Goal: Task Accomplishment & Management: Use online tool/utility

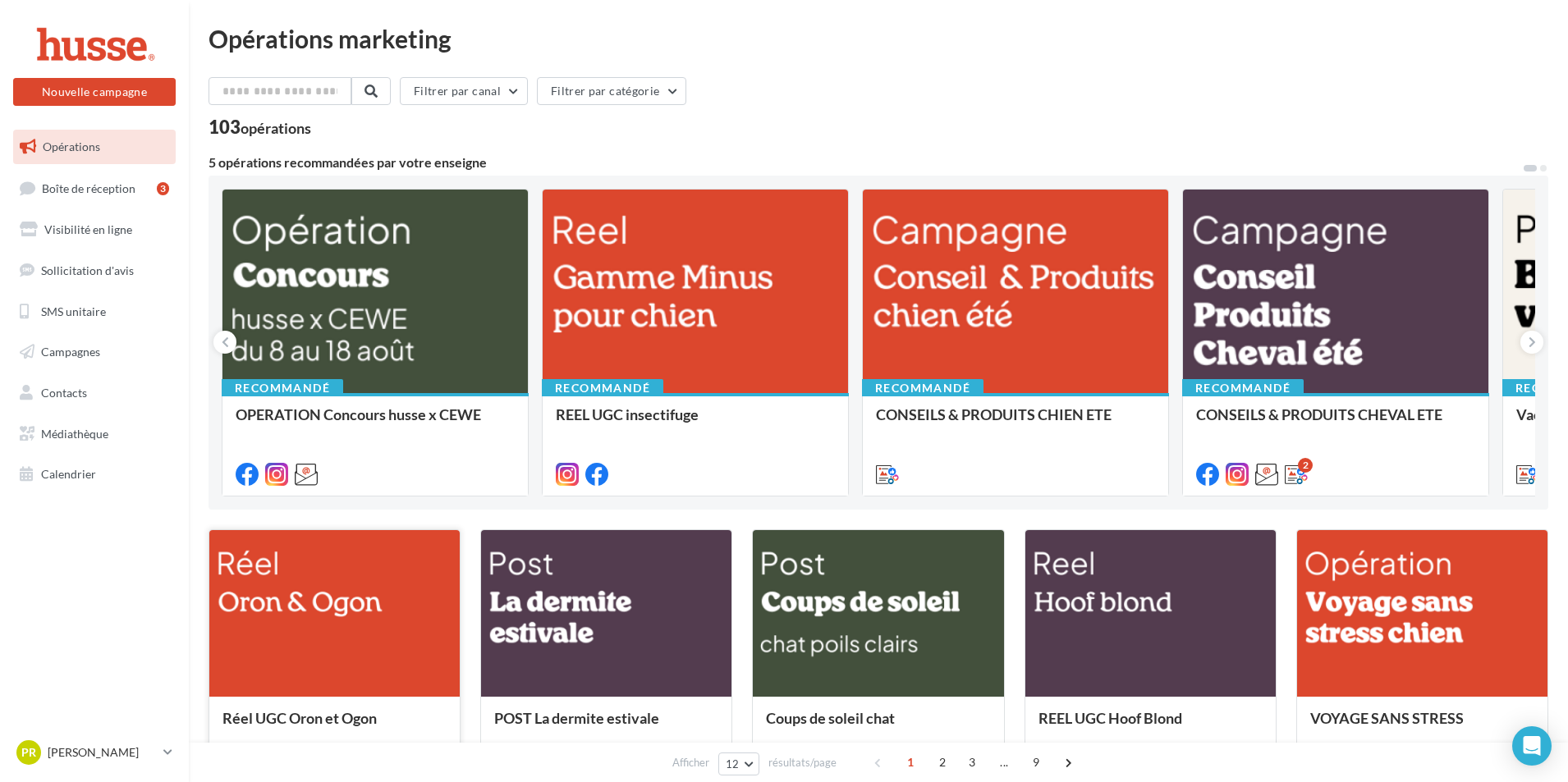
click at [385, 651] on div at bounding box center [334, 614] width 250 height 168
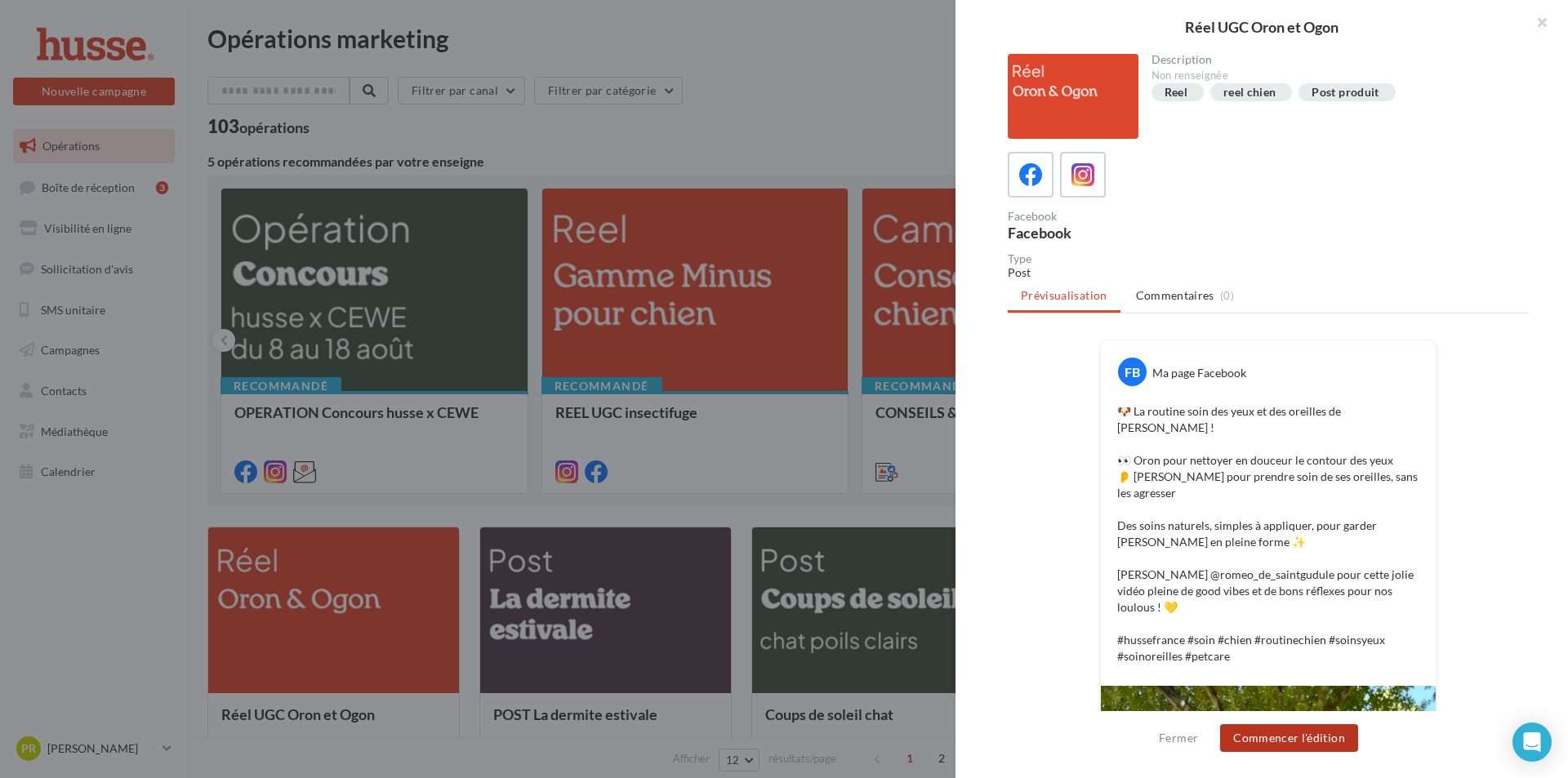
click at [1278, 733] on button "Commencer l'édition" at bounding box center [1289, 738] width 138 height 28
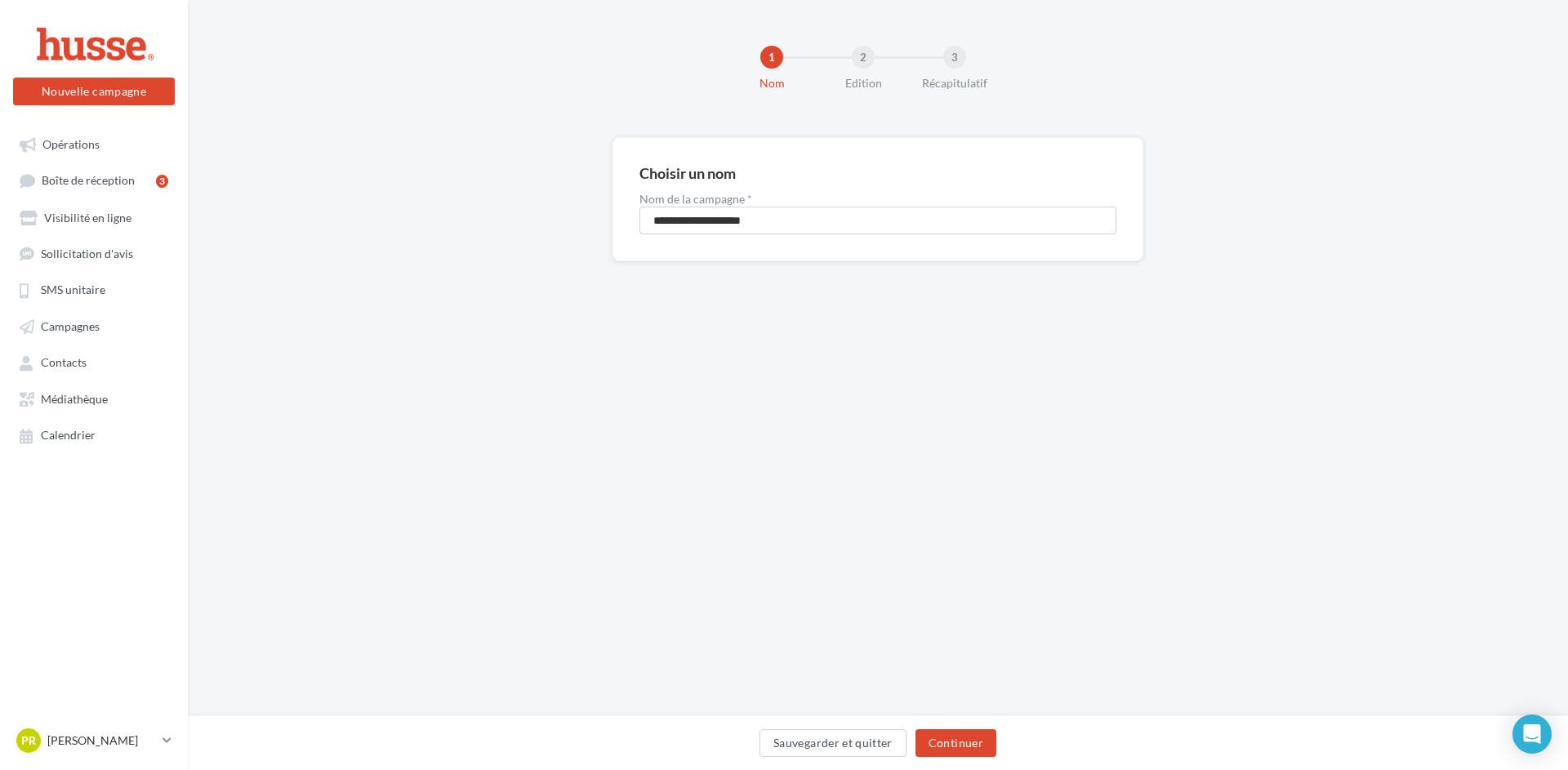
click at [949, 757] on div "Sauvegarder et quitter Continuer" at bounding box center [877, 745] width 1354 height 34
click at [950, 748] on button "Continuer" at bounding box center [956, 742] width 81 height 28
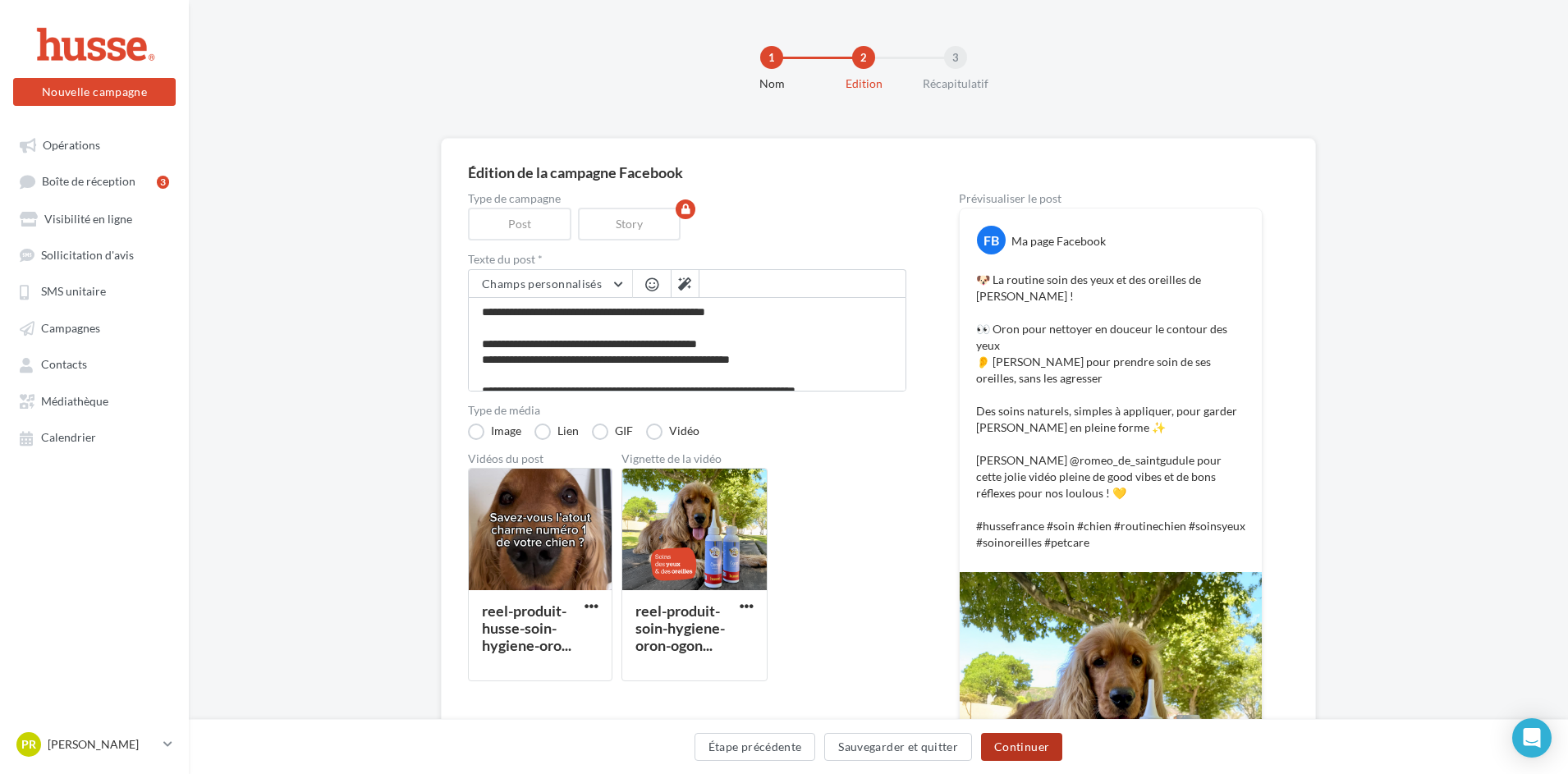
click at [1036, 751] on button "Continuer" at bounding box center [1021, 746] width 81 height 28
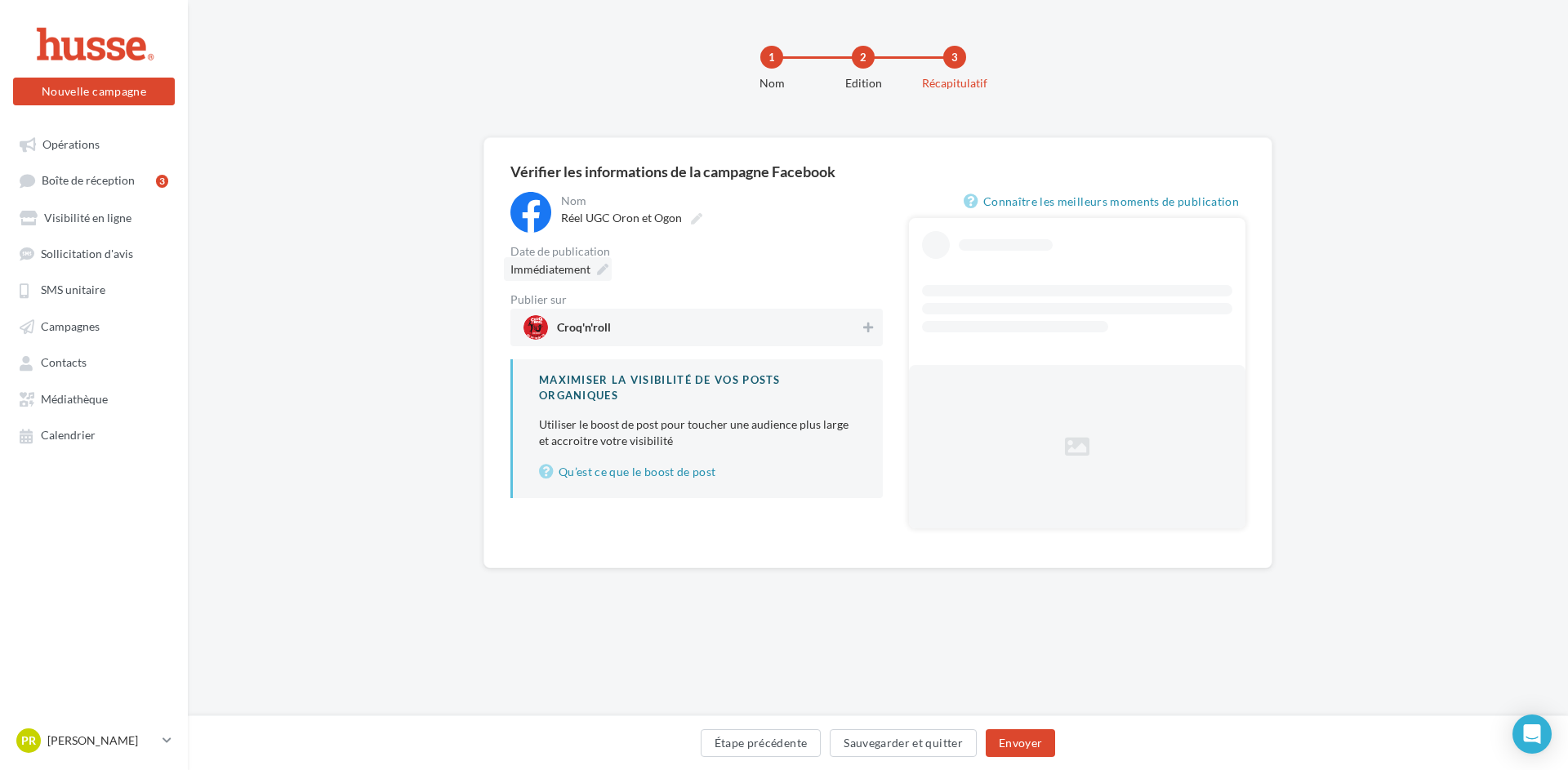
click at [571, 273] on span "Immédiatement" at bounding box center [550, 268] width 80 height 14
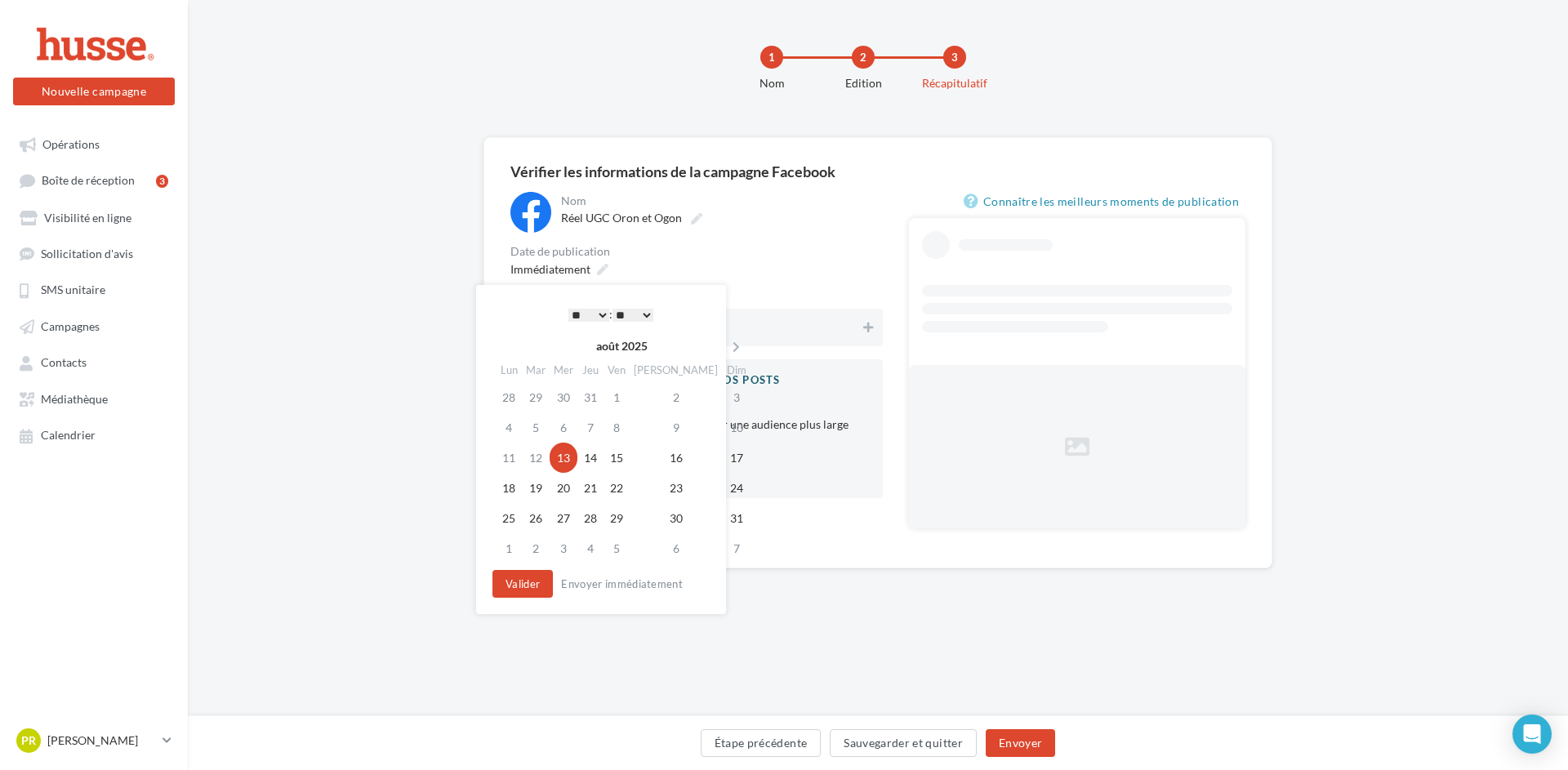
drag, startPoint x: 602, startPoint y: 310, endPoint x: 602, endPoint y: 320, distance: 10.0
click at [602, 310] on select "* * * * * * * * * * ** ** ** ** ** ** ** ** ** ** ** ** ** **" at bounding box center [589, 315] width 41 height 13
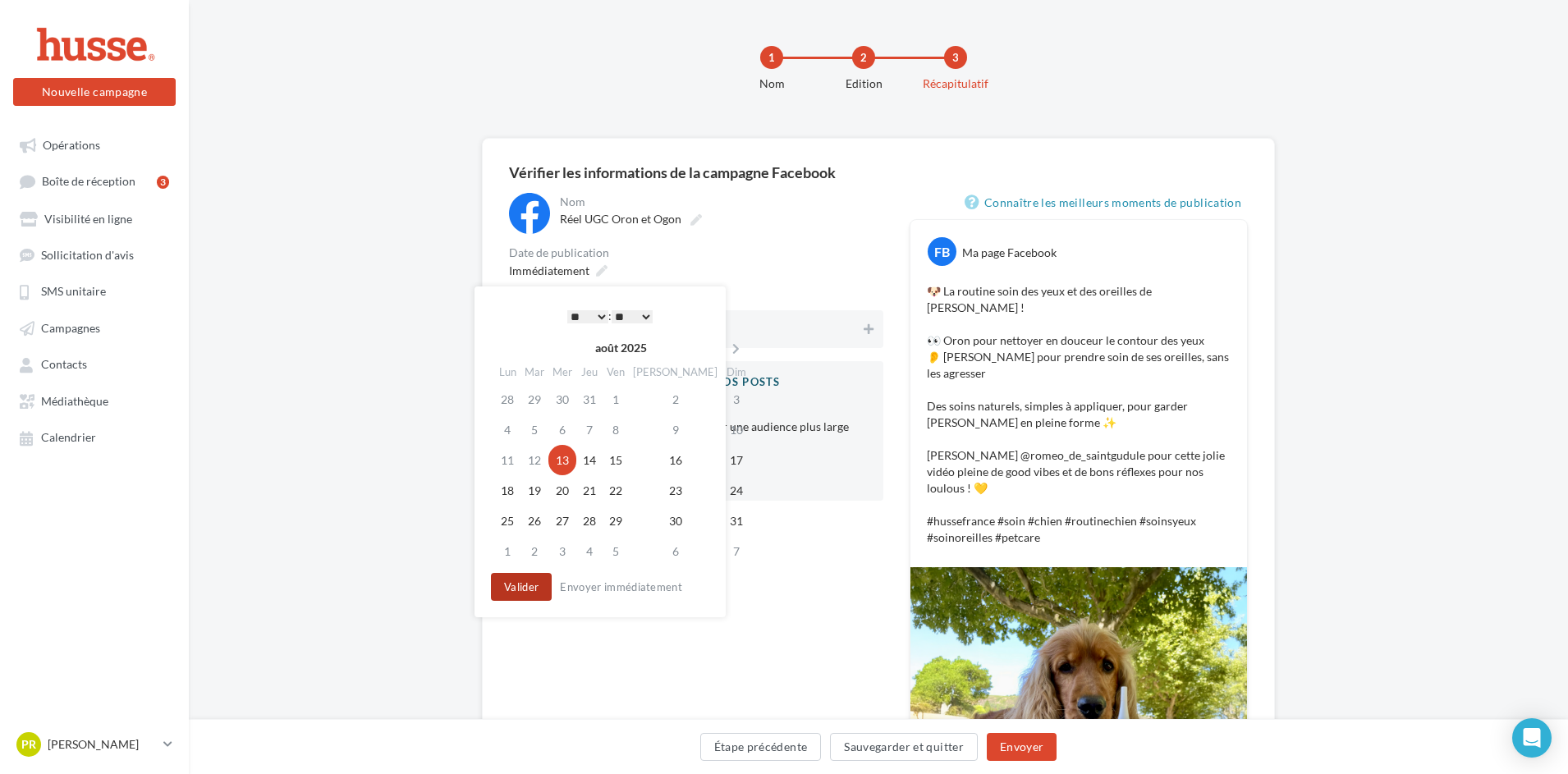
click at [517, 597] on button "Valider" at bounding box center [520, 586] width 60 height 28
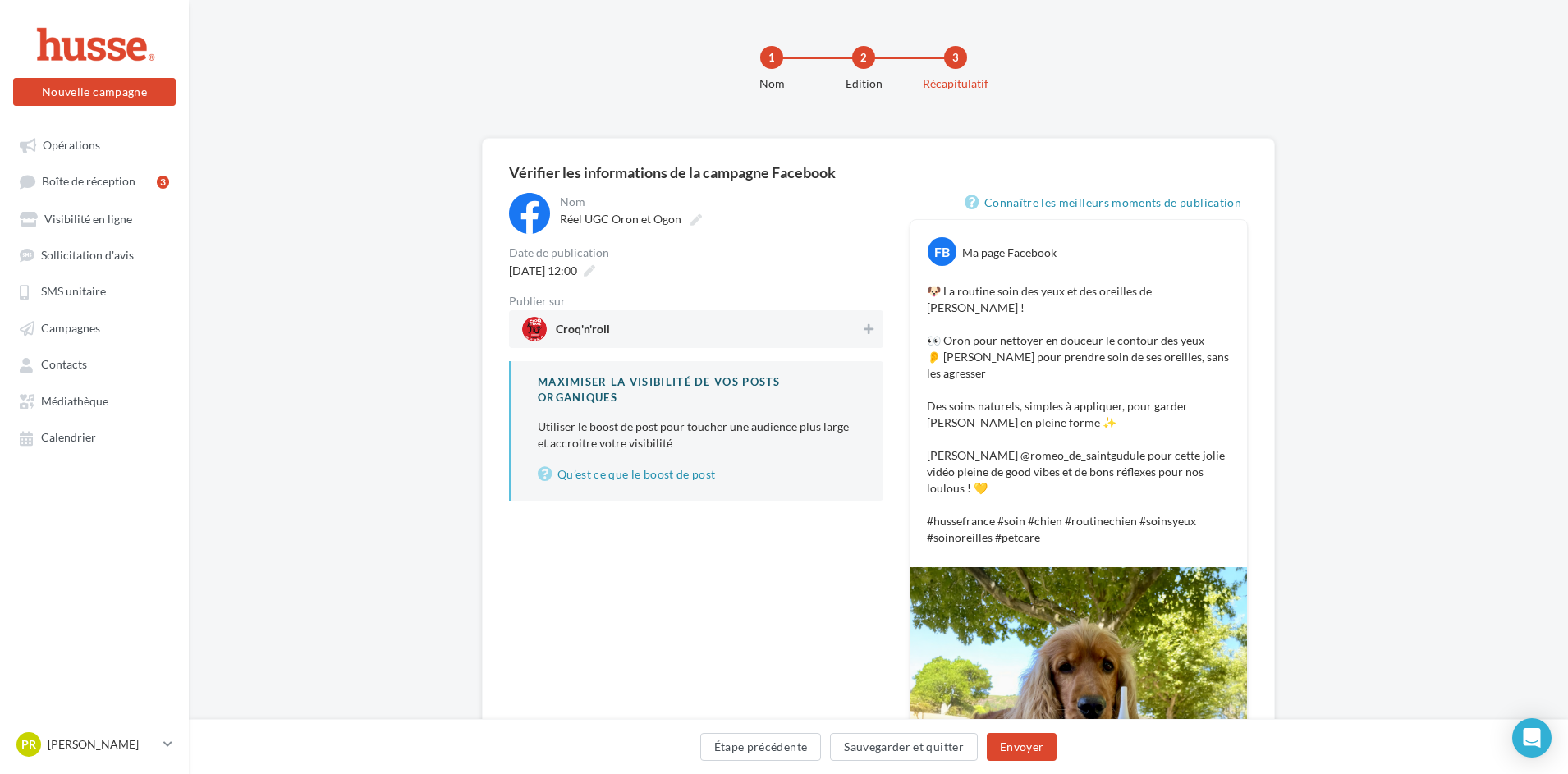
click at [678, 332] on span "Croq'n'roll" at bounding box center [691, 328] width 338 height 25
click at [1019, 741] on button "Envoyer" at bounding box center [1021, 746] width 70 height 28
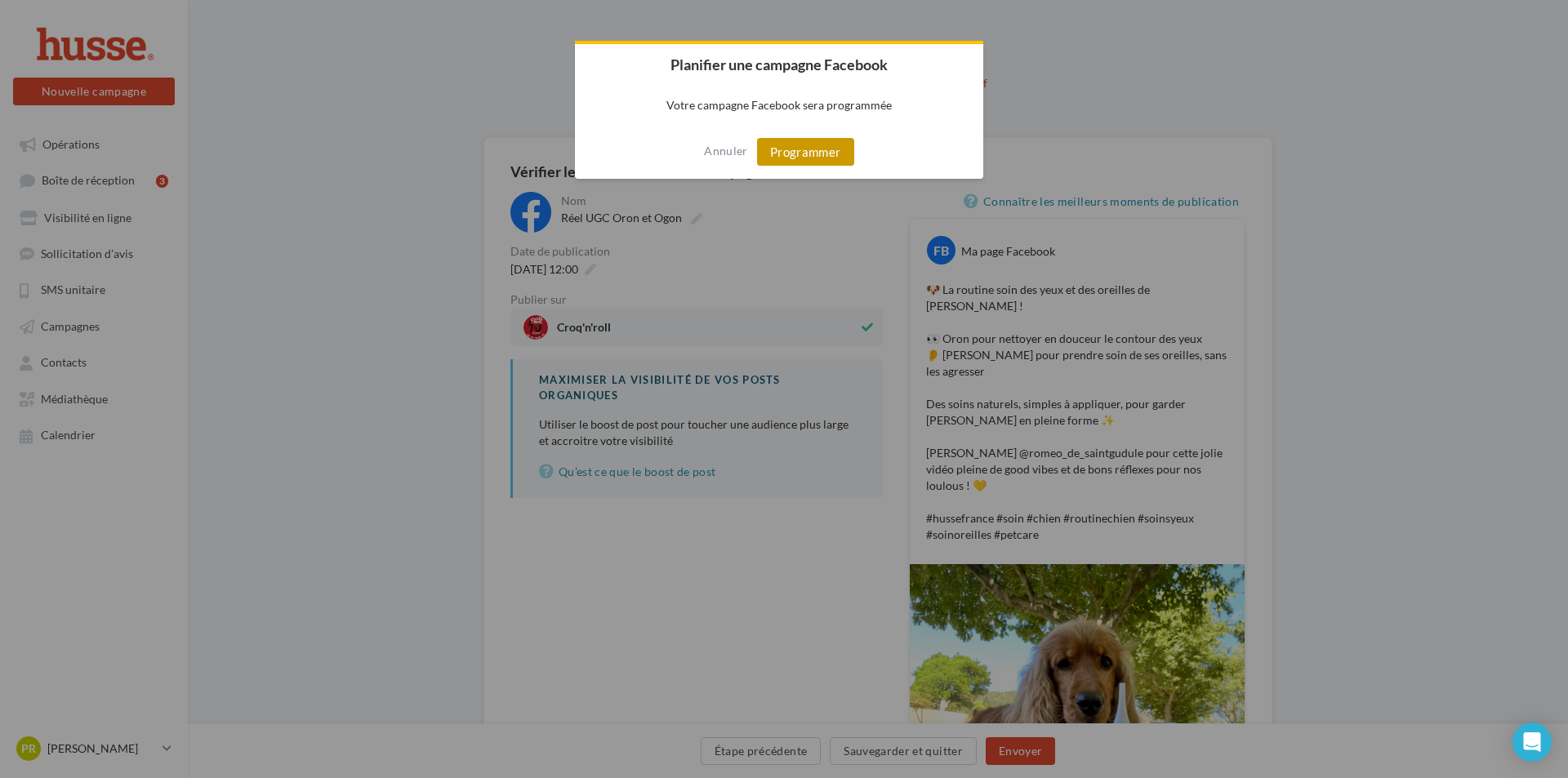
click at [801, 158] on button "Programmer" at bounding box center [806, 151] width 97 height 28
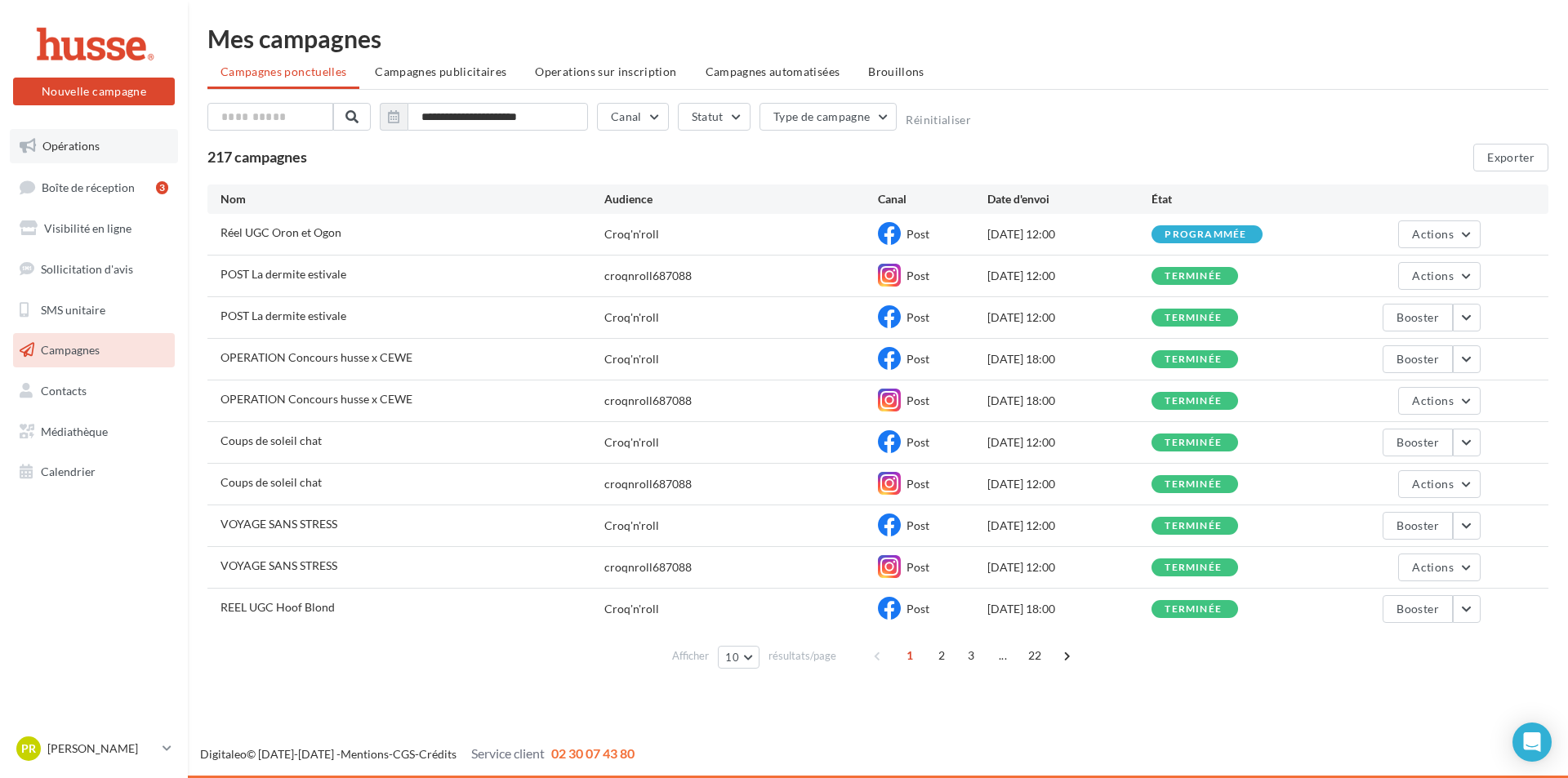
click at [109, 149] on link "Opérations" at bounding box center [93, 146] width 168 height 34
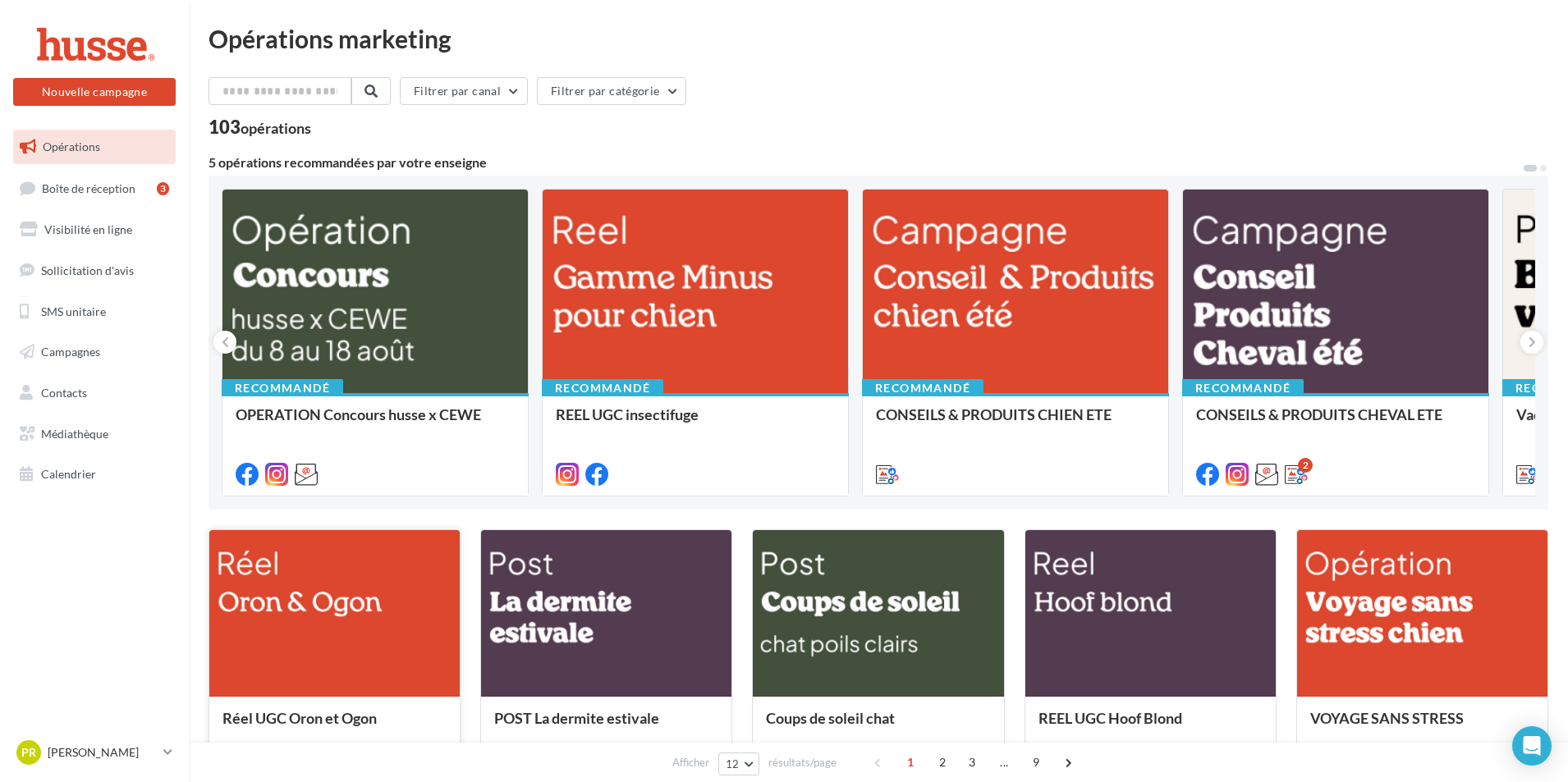
click at [376, 659] on div at bounding box center [334, 614] width 250 height 168
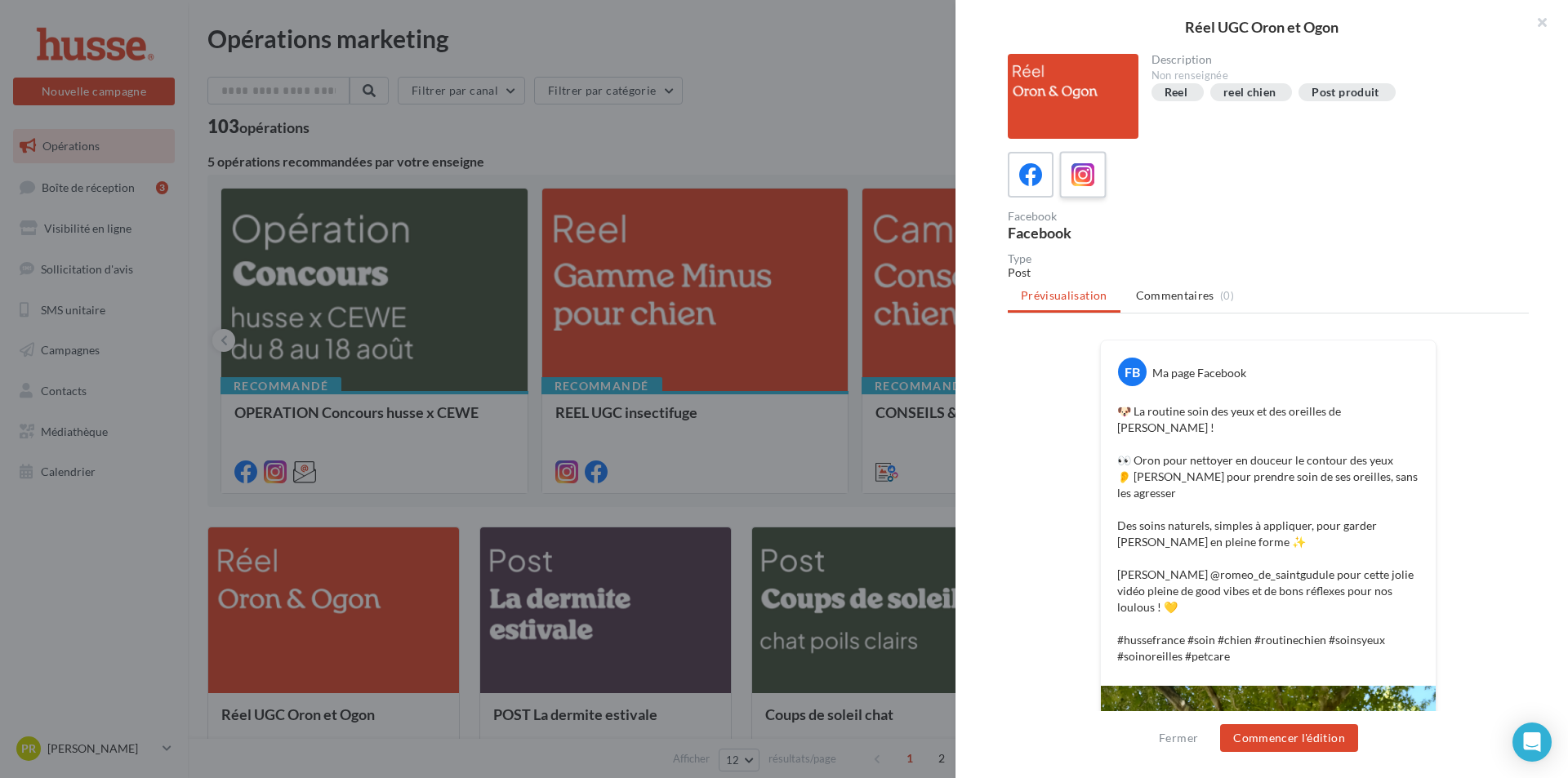
click at [1100, 183] on label at bounding box center [1082, 174] width 46 height 46
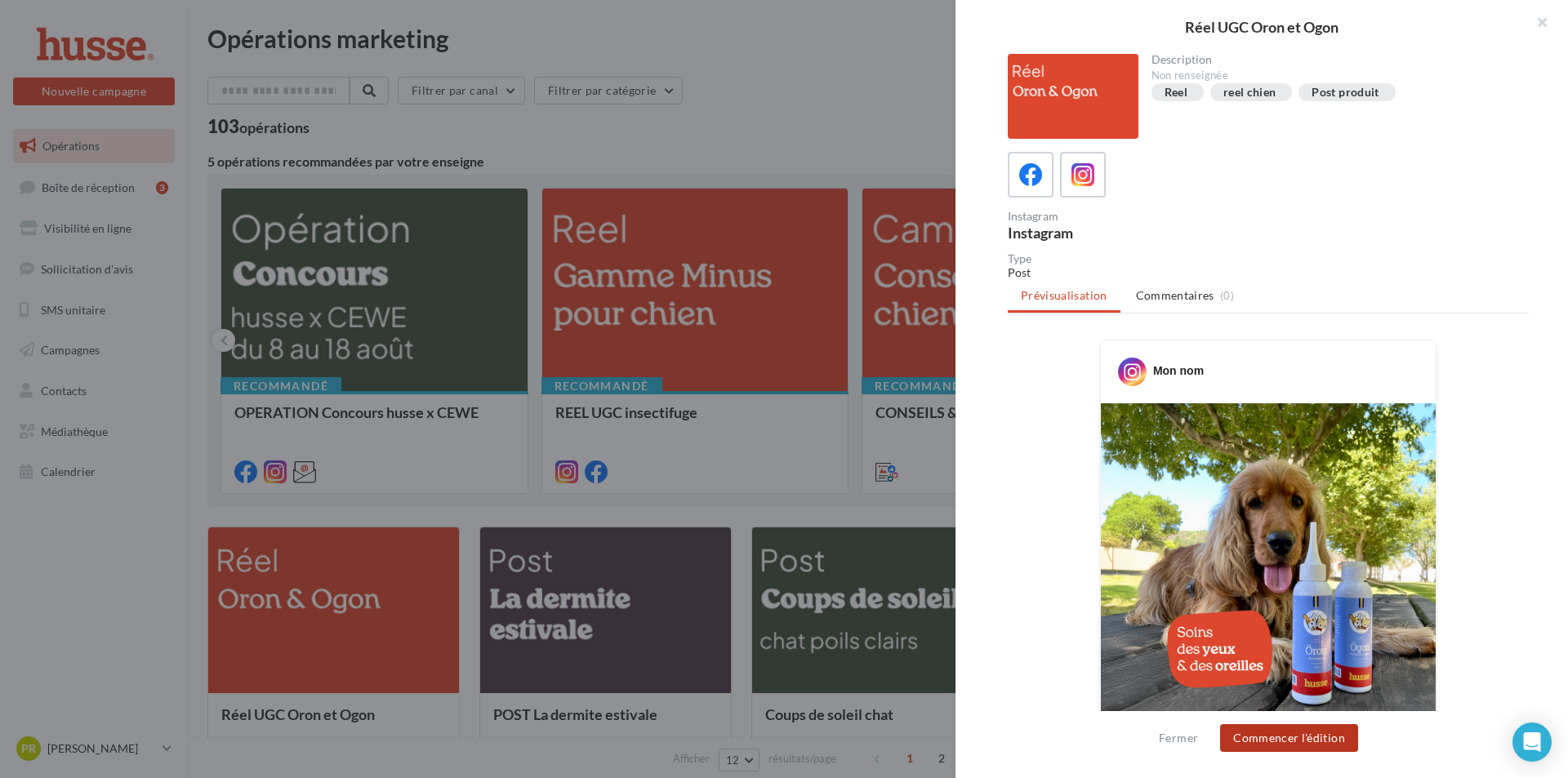
click at [1293, 747] on button "Commencer l'édition" at bounding box center [1289, 738] width 138 height 28
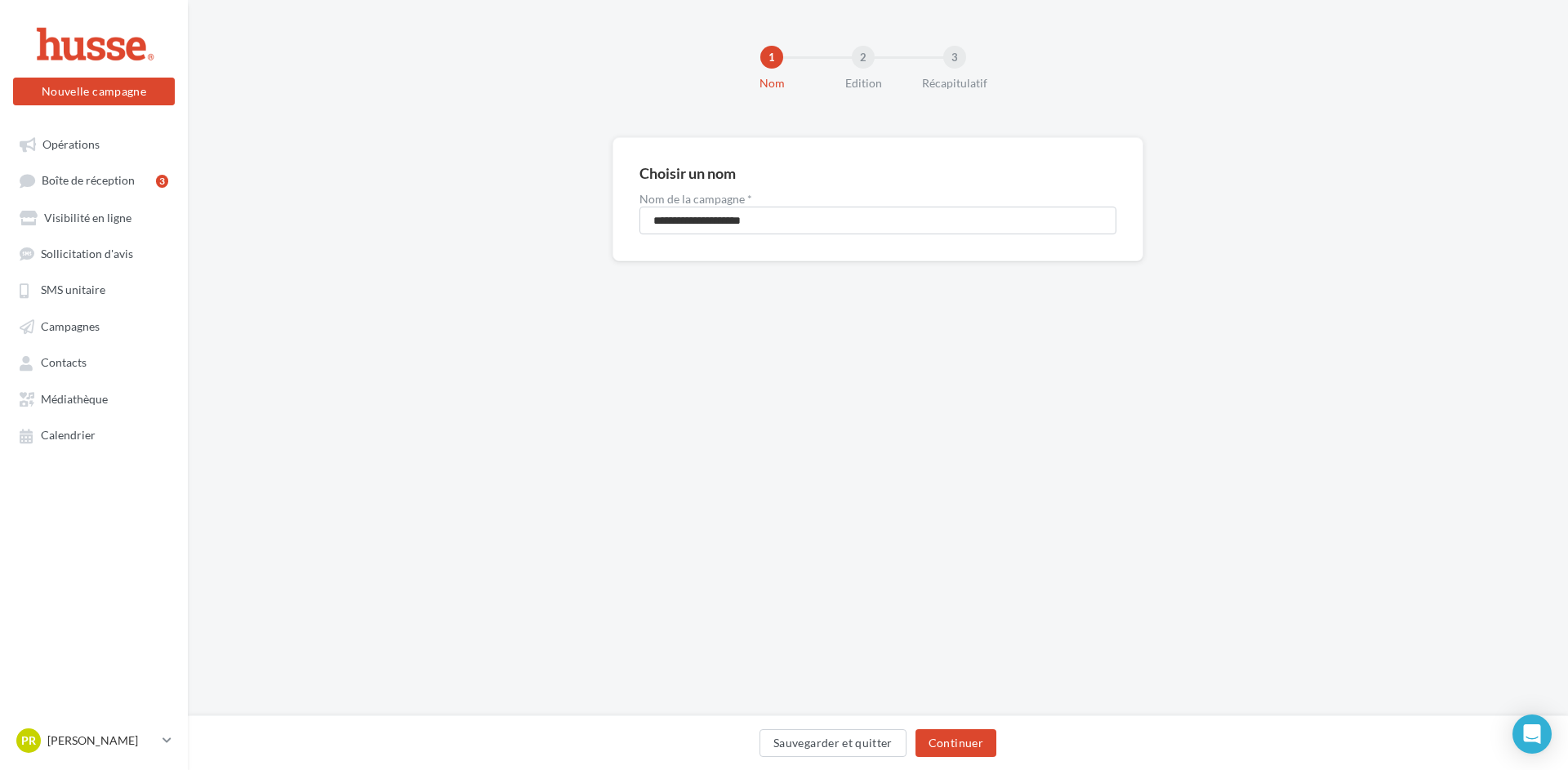
click at [959, 726] on div "Sauvegarder et quitter Continuer" at bounding box center [877, 742] width 1380 height 55
click at [963, 736] on button "Continuer" at bounding box center [956, 742] width 81 height 28
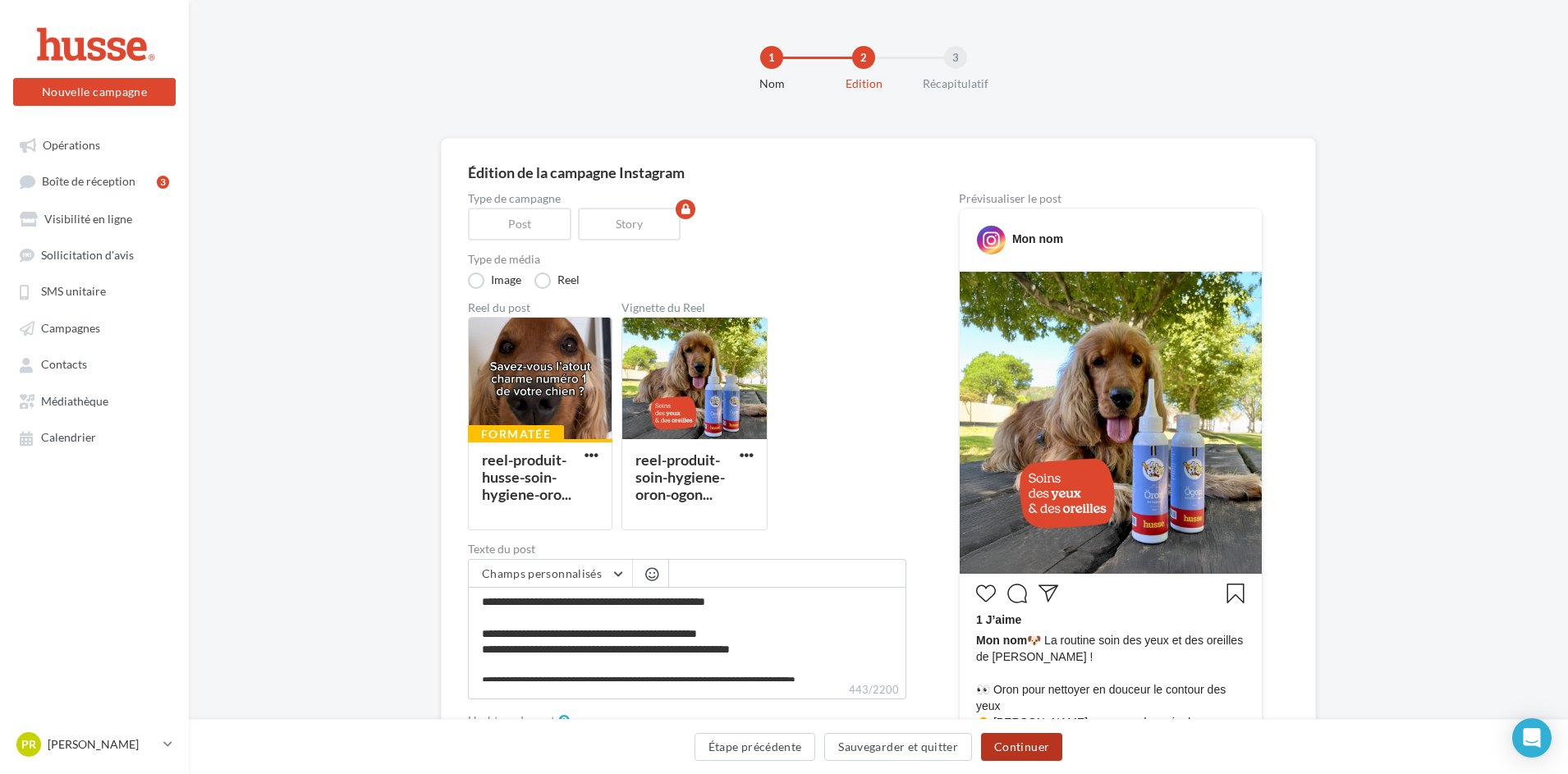
click at [1036, 755] on button "Continuer" at bounding box center [1021, 746] width 81 height 28
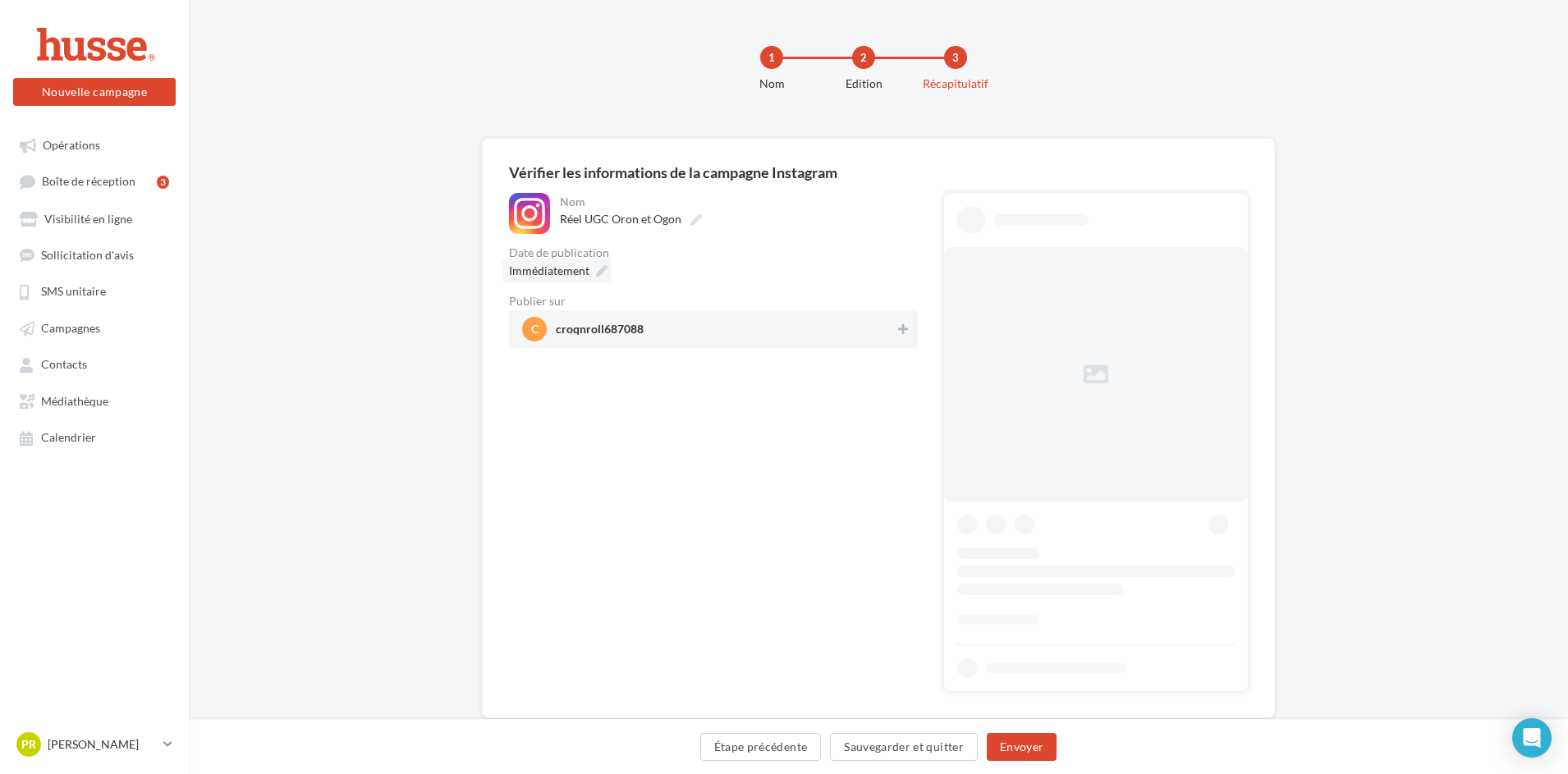
click at [581, 278] on span "Immédiatement" at bounding box center [549, 270] width 80 height 14
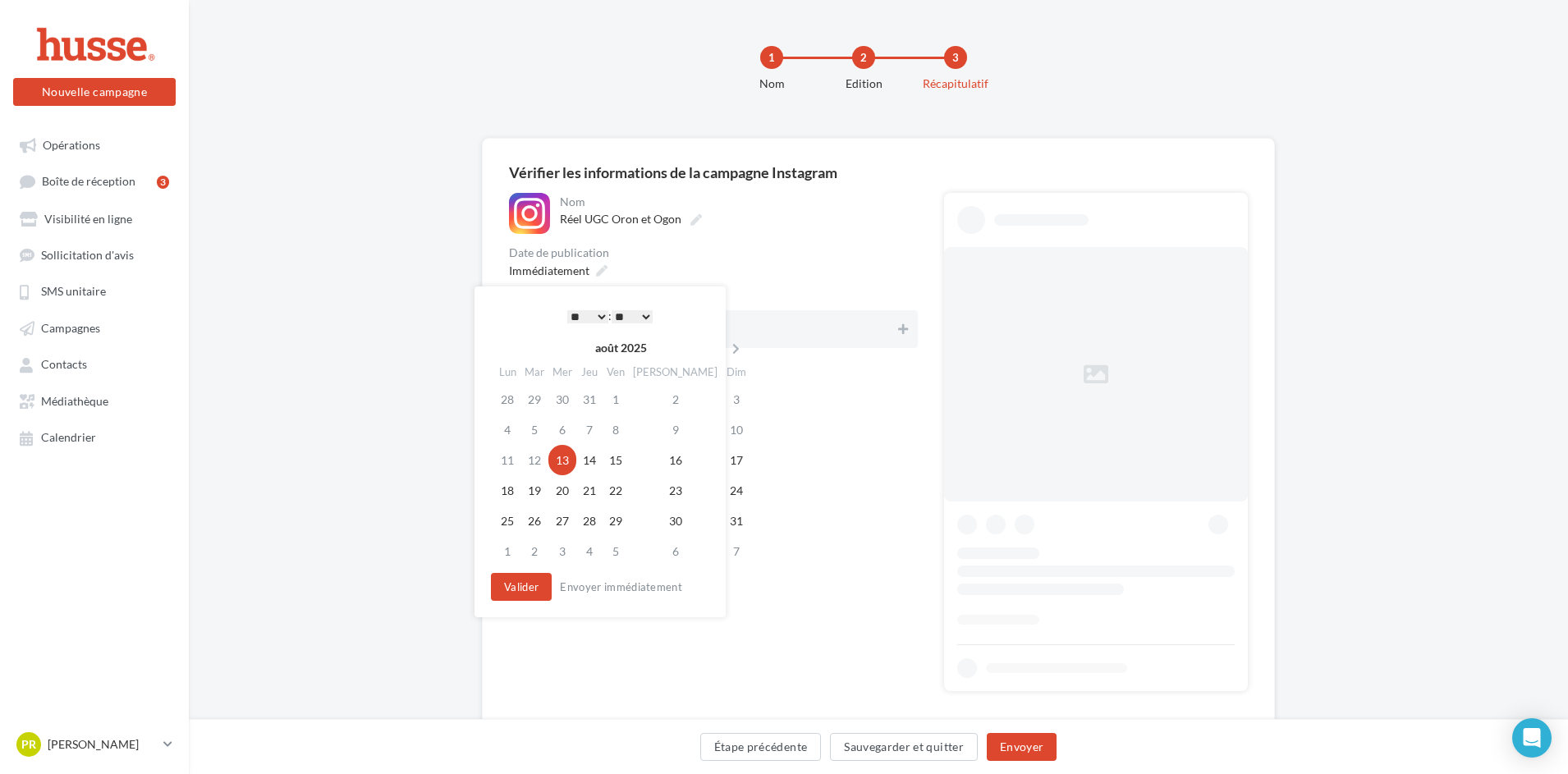
click at [586, 314] on select "* * * * * * * * * * ** ** ** ** ** ** ** ** ** ** ** ** ** **" at bounding box center [588, 316] width 42 height 13
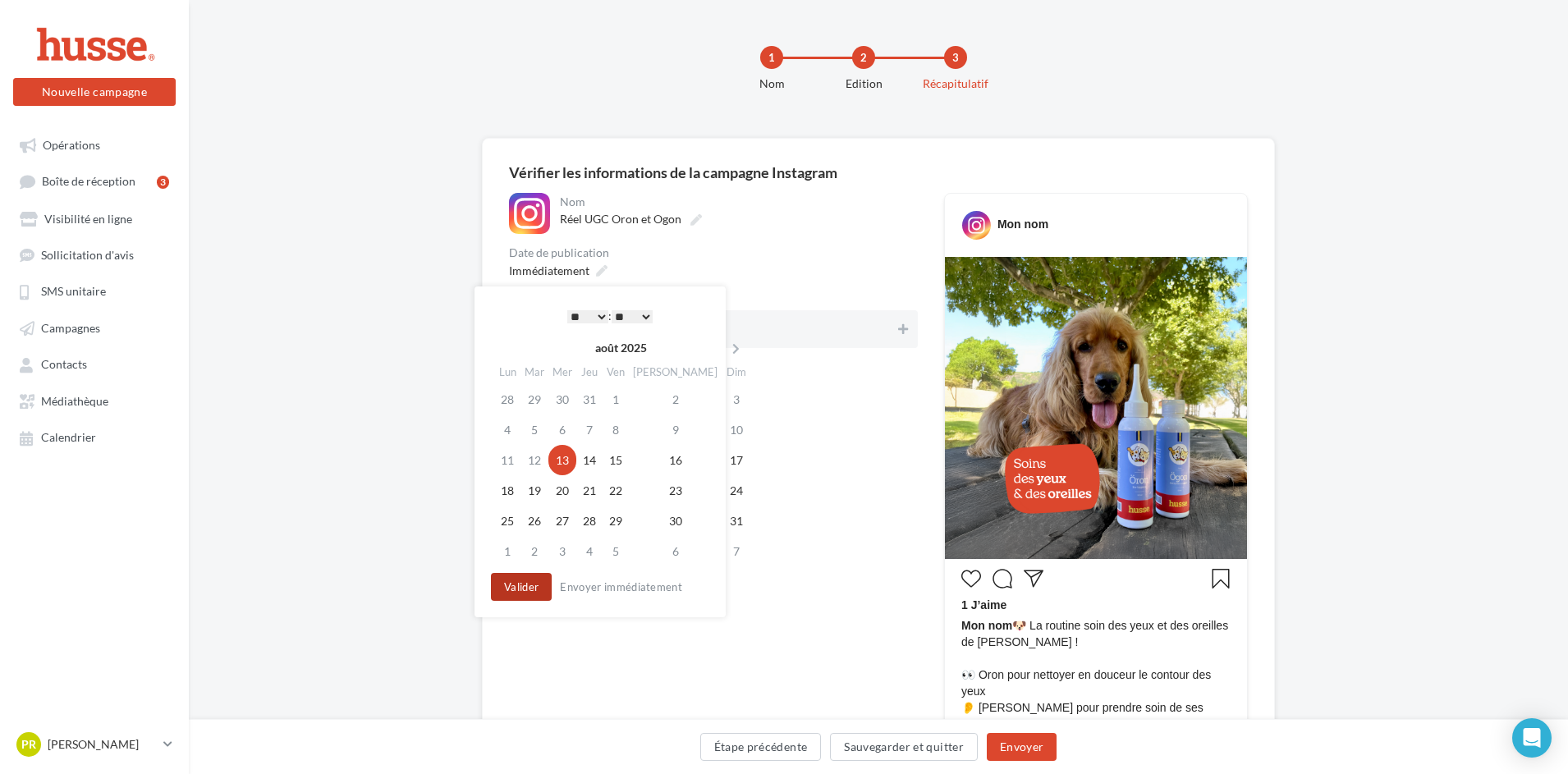
click at [544, 576] on button "Valider" at bounding box center [520, 586] width 60 height 28
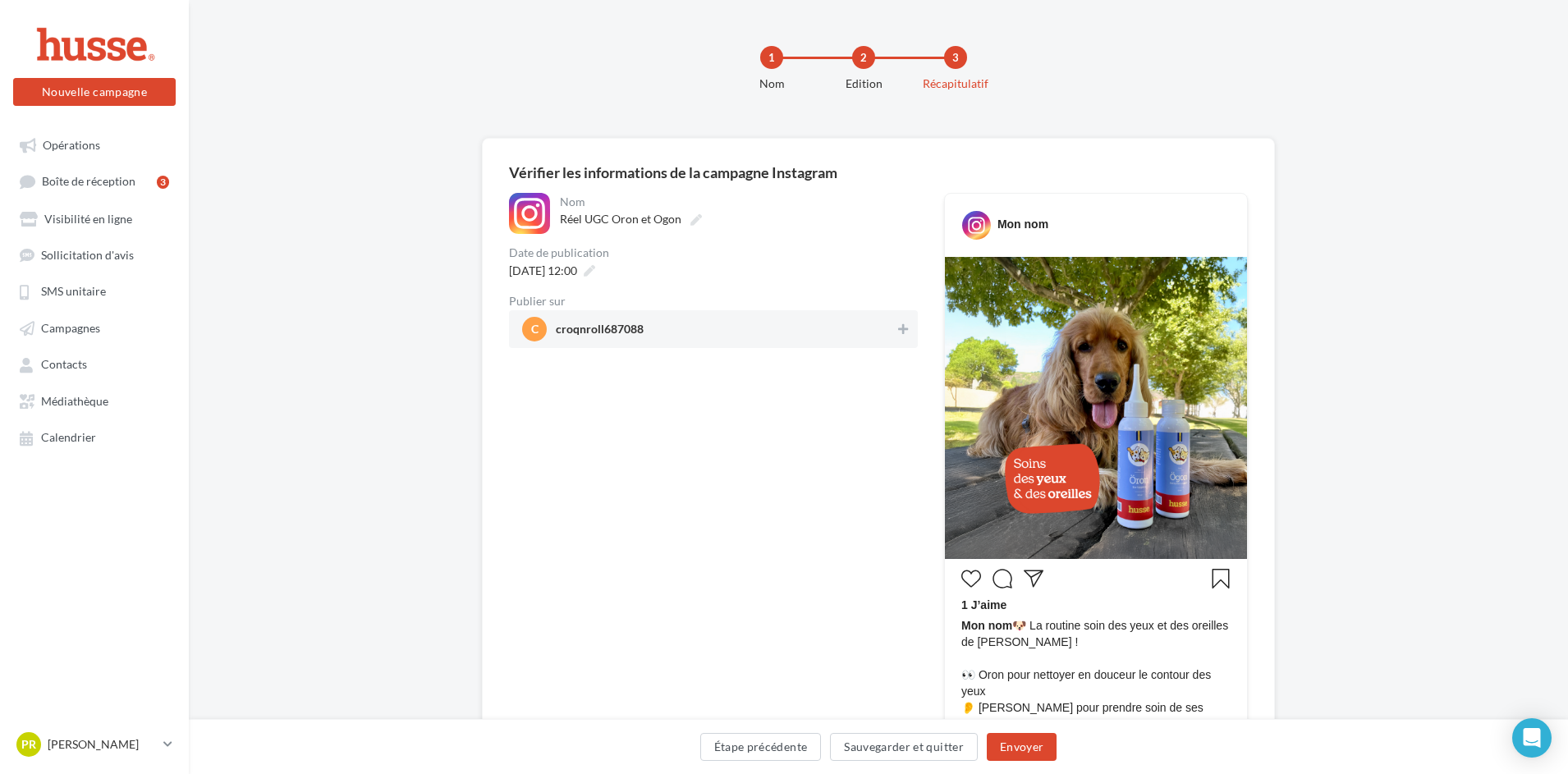
click at [669, 346] on div "c croqnroll687088" at bounding box center [713, 329] width 408 height 38
click at [1042, 753] on button "Envoyer" at bounding box center [1021, 746] width 70 height 28
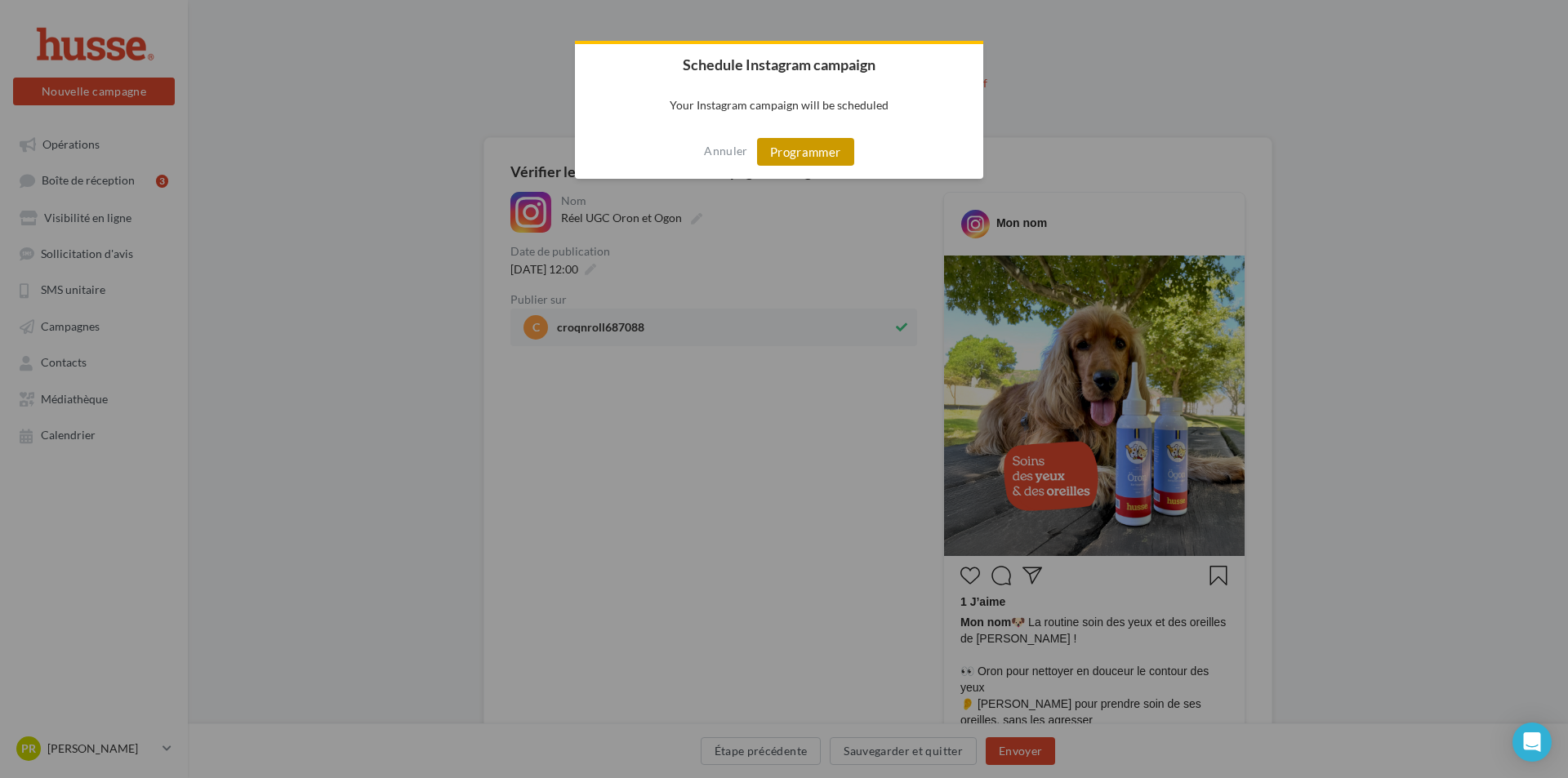
click at [816, 151] on button "Programmer" at bounding box center [806, 151] width 97 height 28
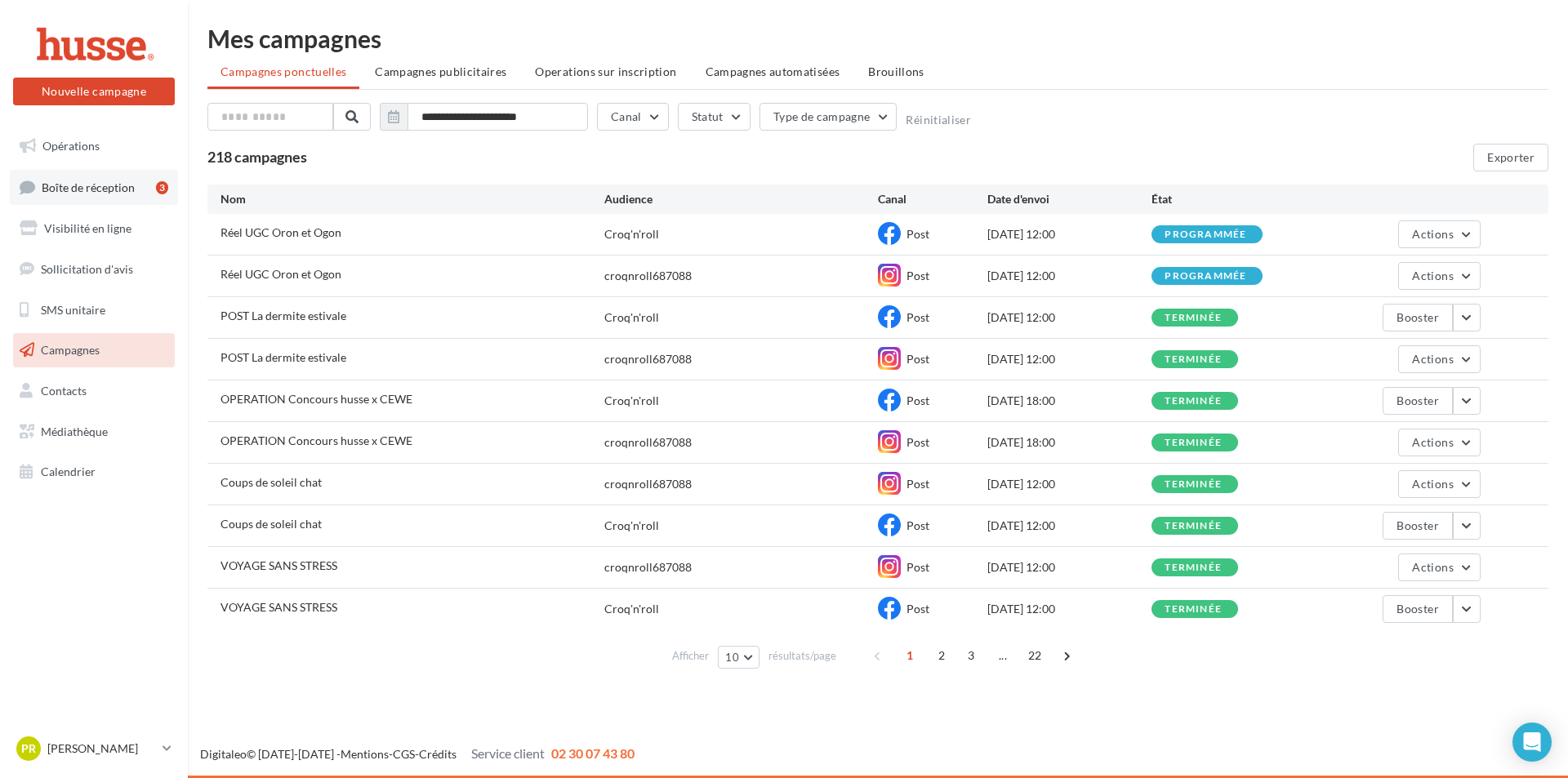
click at [148, 196] on link "Boîte de réception 3" at bounding box center [93, 188] width 168 height 35
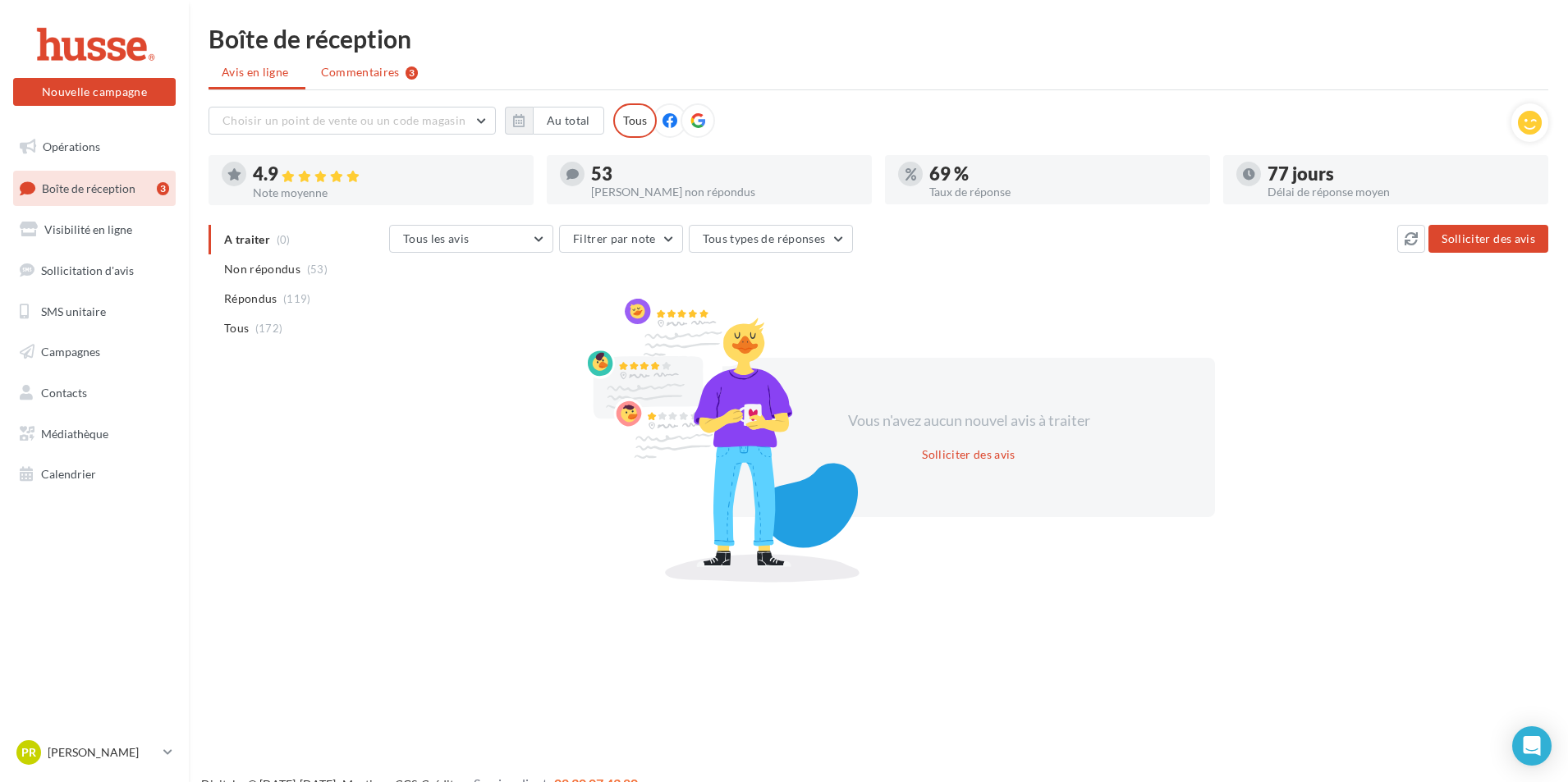
click at [385, 69] on span "Commentaires" at bounding box center [361, 72] width 79 height 17
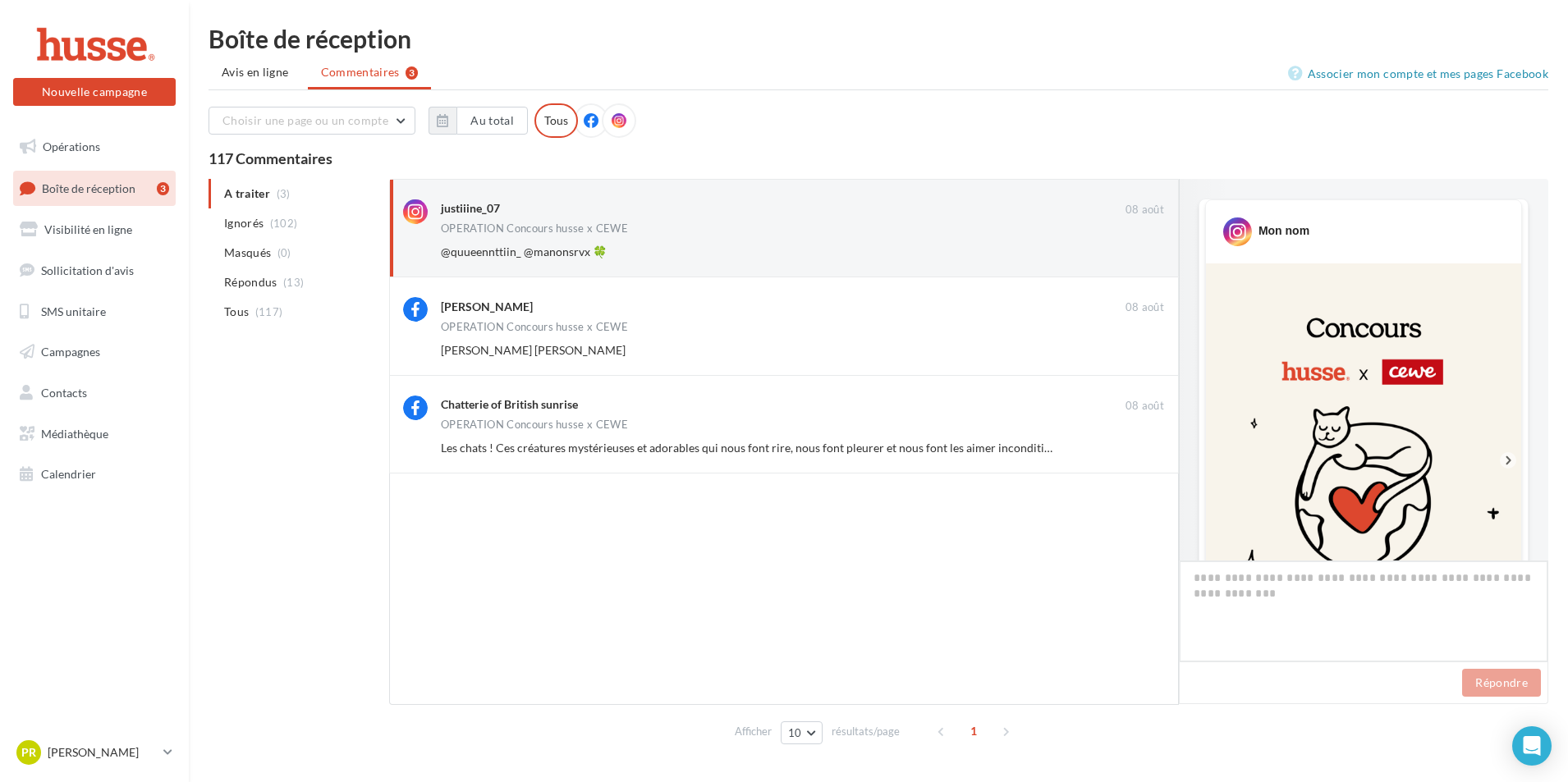
scroll to position [976, 0]
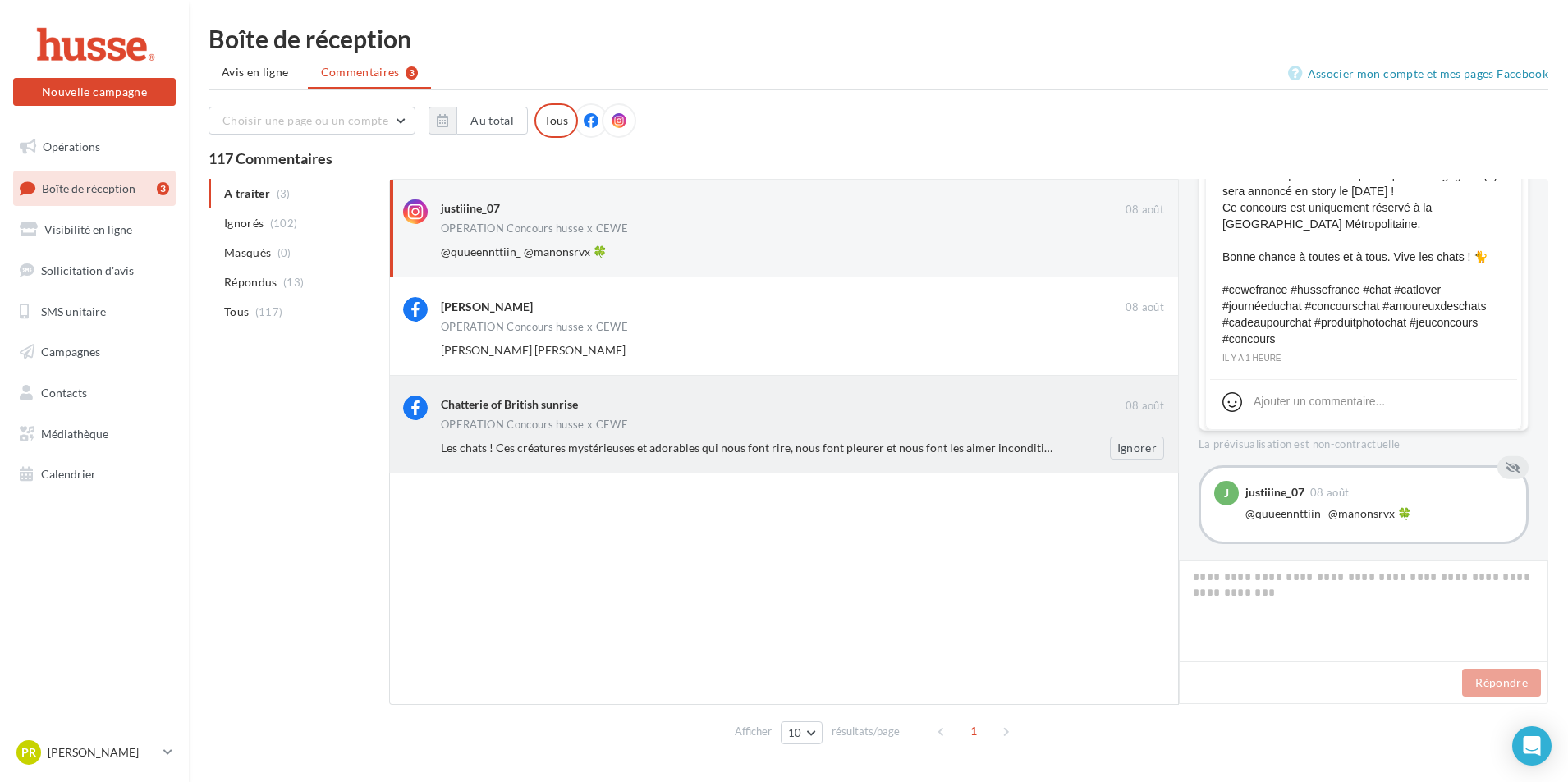
click at [825, 445] on span "Les chats ! Ces créatures mystérieuses et adorables qui nous font rire, nous fo…" at bounding box center [1004, 448] width 1128 height 14
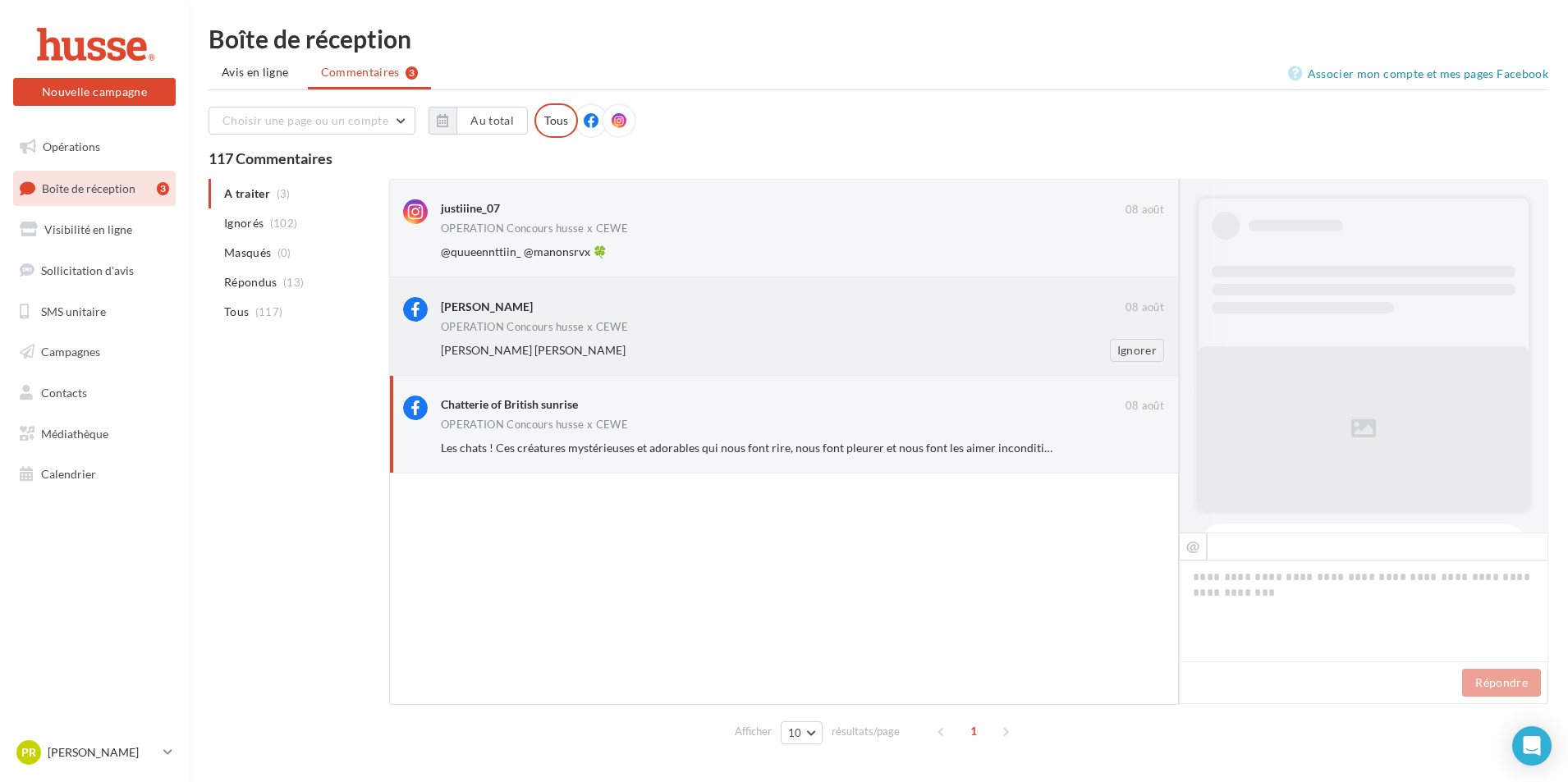
click at [628, 336] on div "Patou Dubois 08 août OPERATION Concours husse x CEWE Justine Dubois Manon Sirve…" at bounding box center [802, 329] width 723 height 64
click at [642, 242] on div "@quueennttiin_ @manonsrvx 🍀 Ignorer" at bounding box center [809, 251] width 737 height 23
click at [667, 449] on span "Les chats ! Ces créatures mystérieuses et adorables qui nous font rire, nous fo…" at bounding box center [1004, 448] width 1128 height 14
click at [659, 240] on div "@quueennttiin_ @manonsrvx 🍀 Ignorer" at bounding box center [809, 251] width 737 height 23
click at [570, 408] on div "Chatterie of British sunrise" at bounding box center [509, 404] width 137 height 17
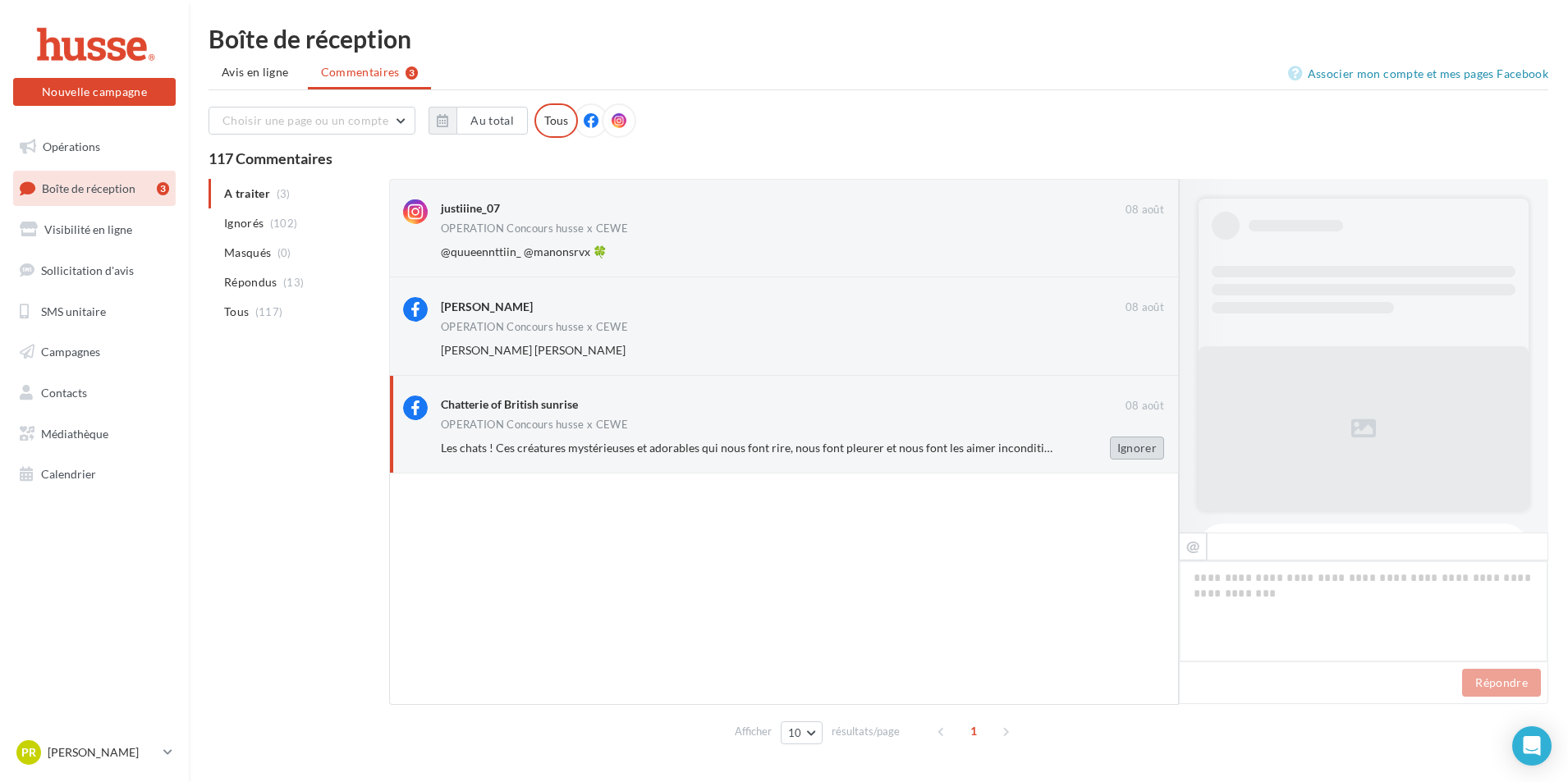
scroll to position [908, 0]
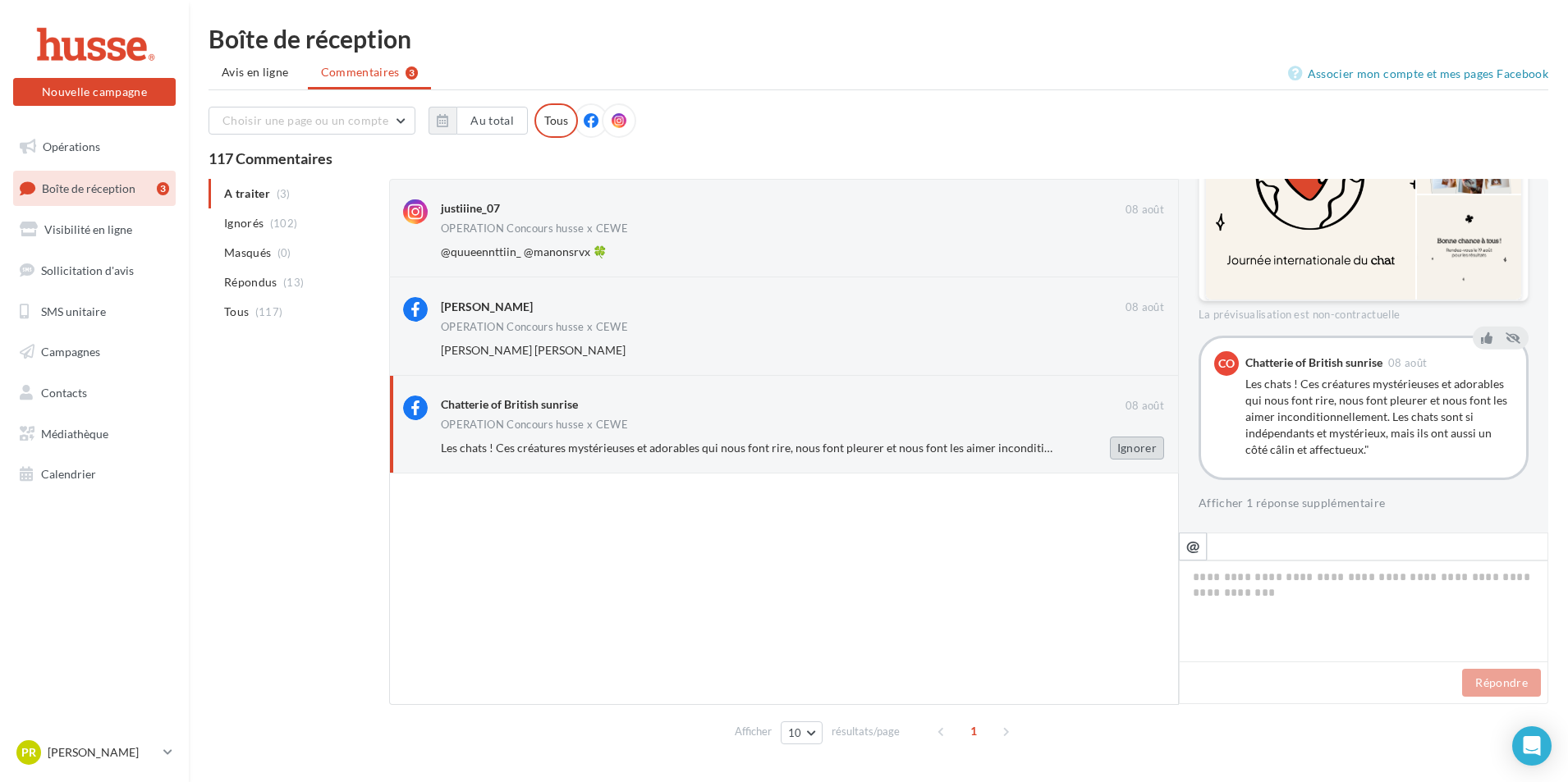
click at [1141, 449] on button "Ignorer" at bounding box center [1136, 448] width 54 height 23
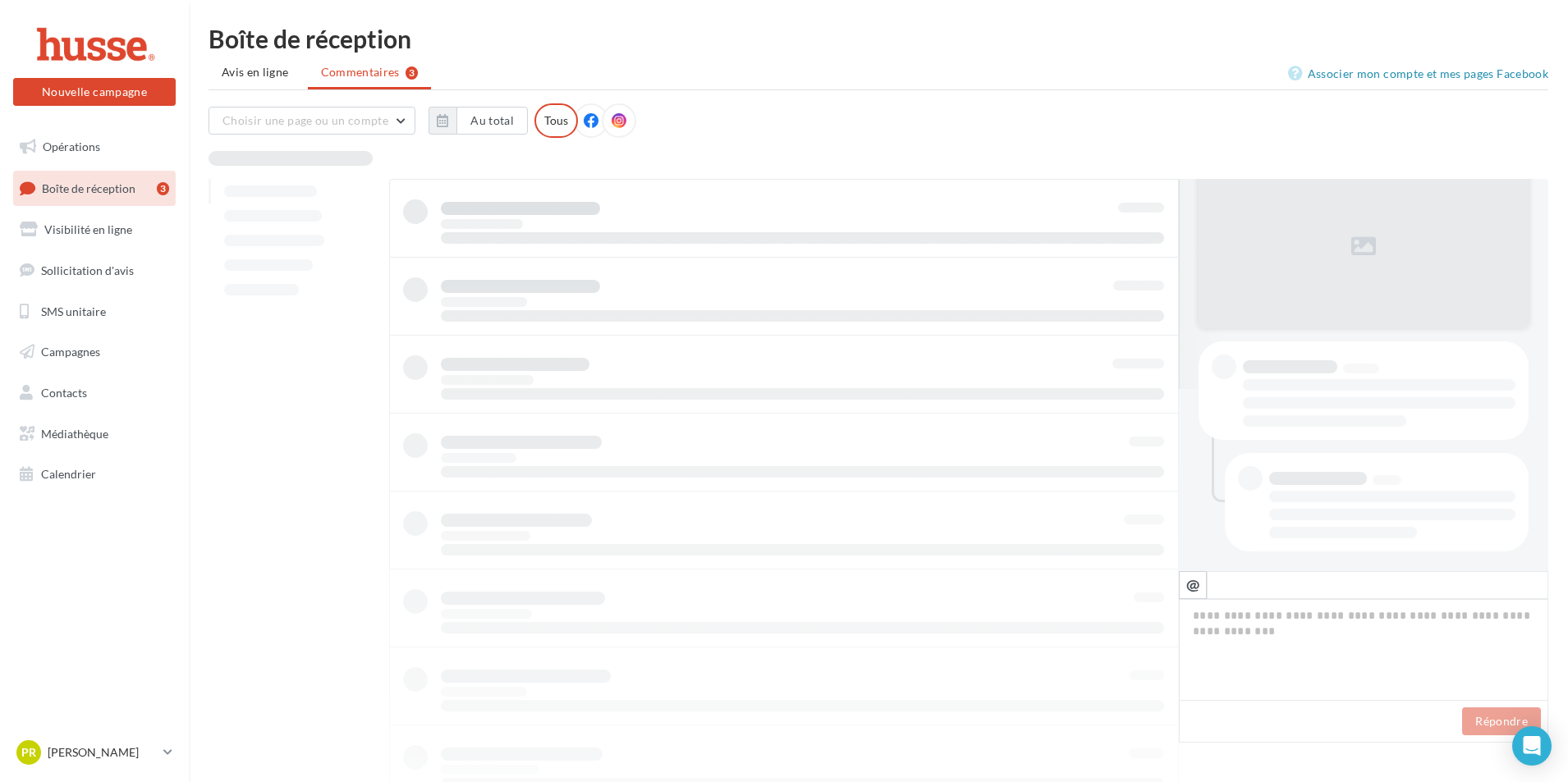
scroll to position [182, 0]
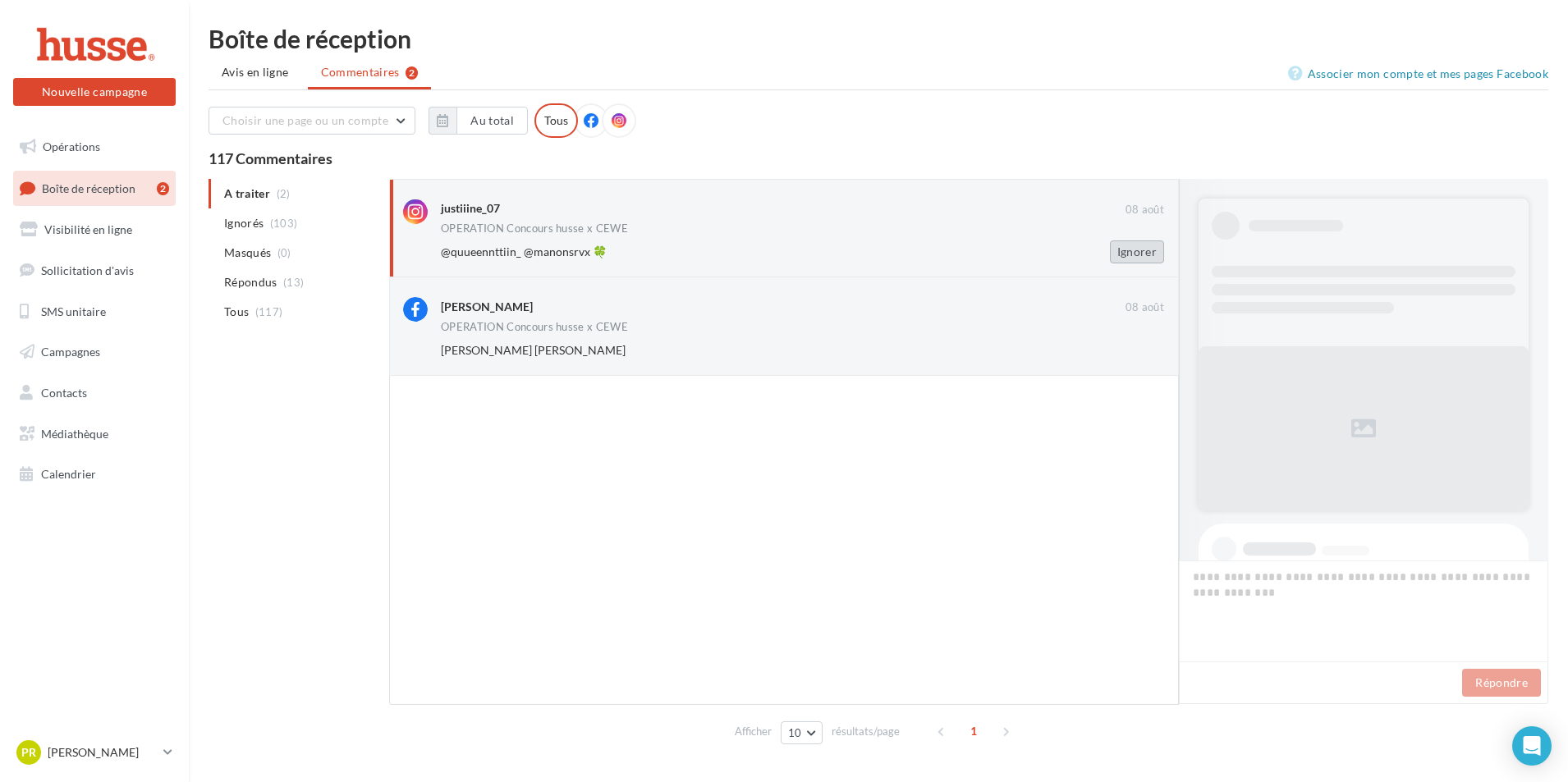
click at [1132, 252] on button "Ignorer" at bounding box center [1136, 251] width 54 height 23
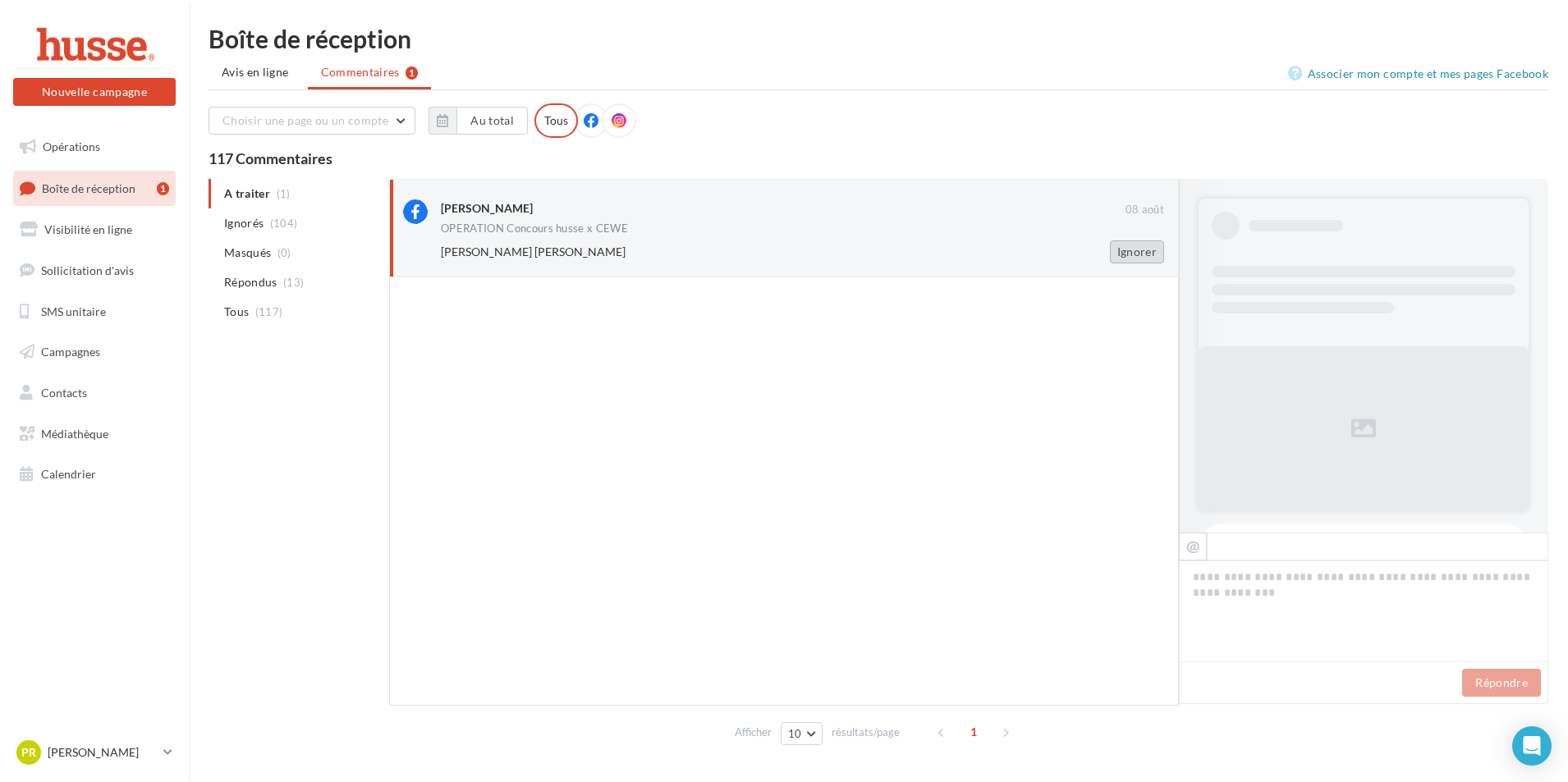
click at [1151, 252] on button "Ignorer" at bounding box center [1136, 251] width 54 height 23
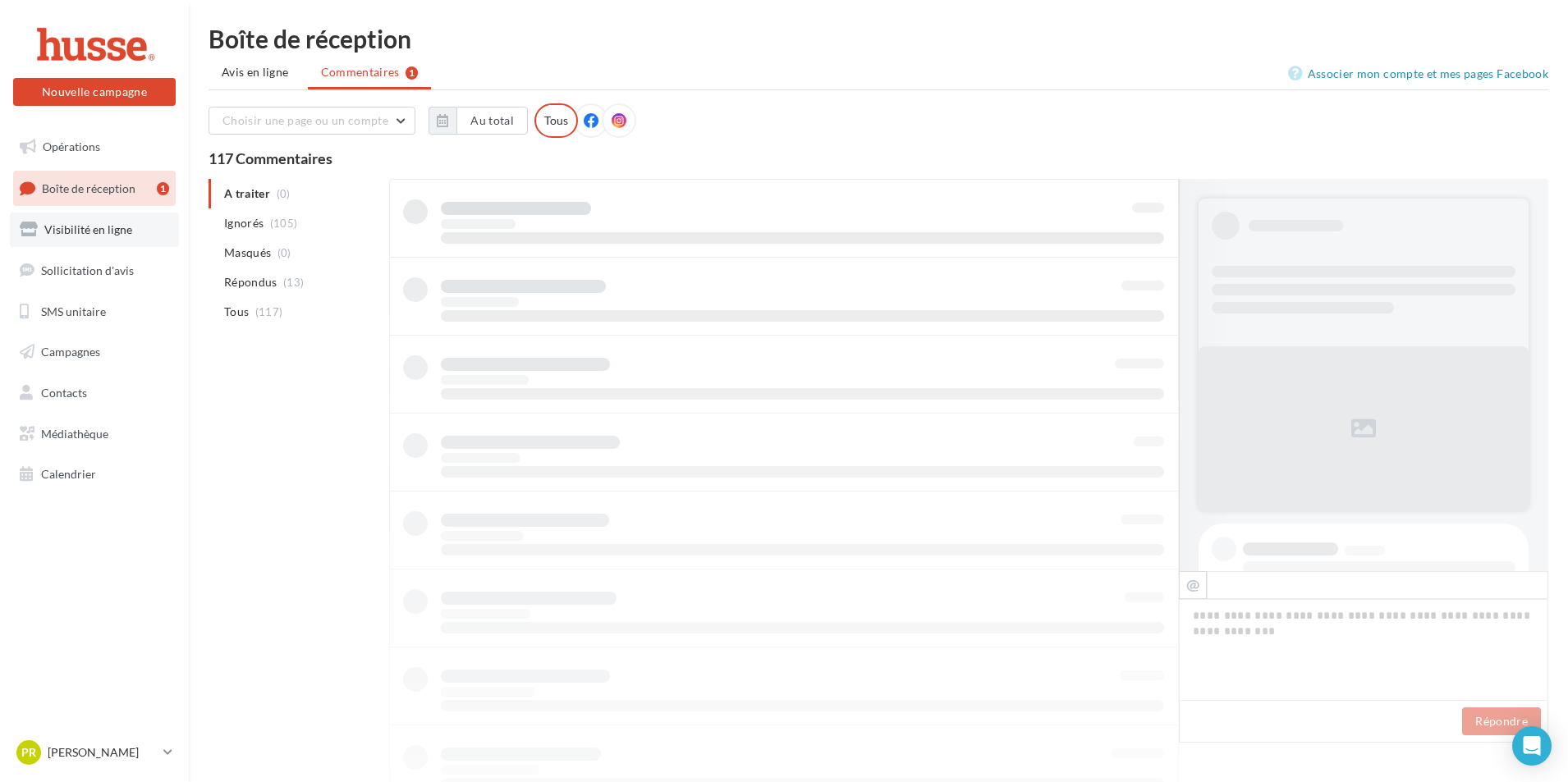
click at [76, 228] on span "Visibilité en ligne" at bounding box center [88, 229] width 88 height 14
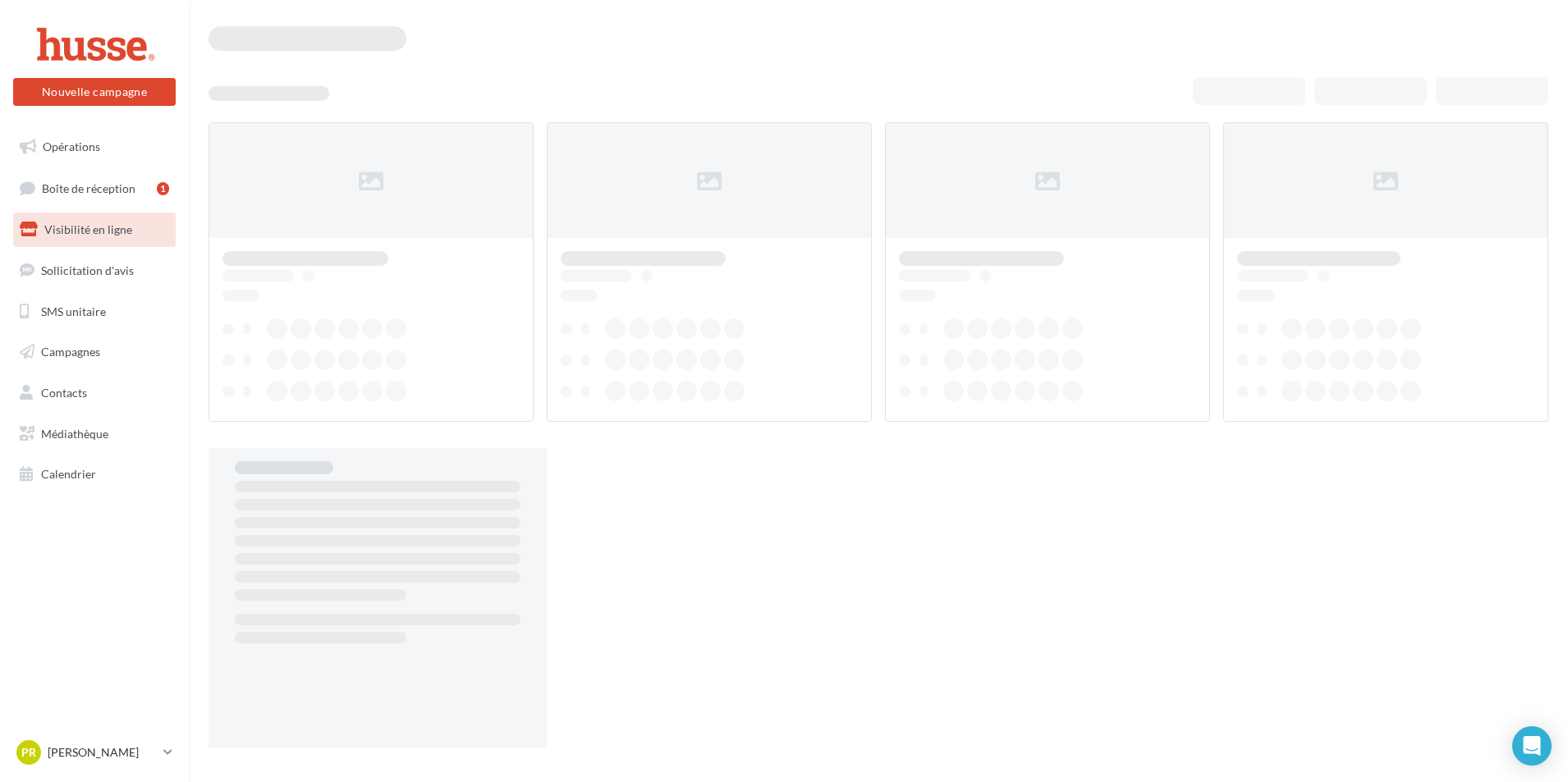
click at [76, 182] on span "Boîte de réception" at bounding box center [88, 188] width 94 height 14
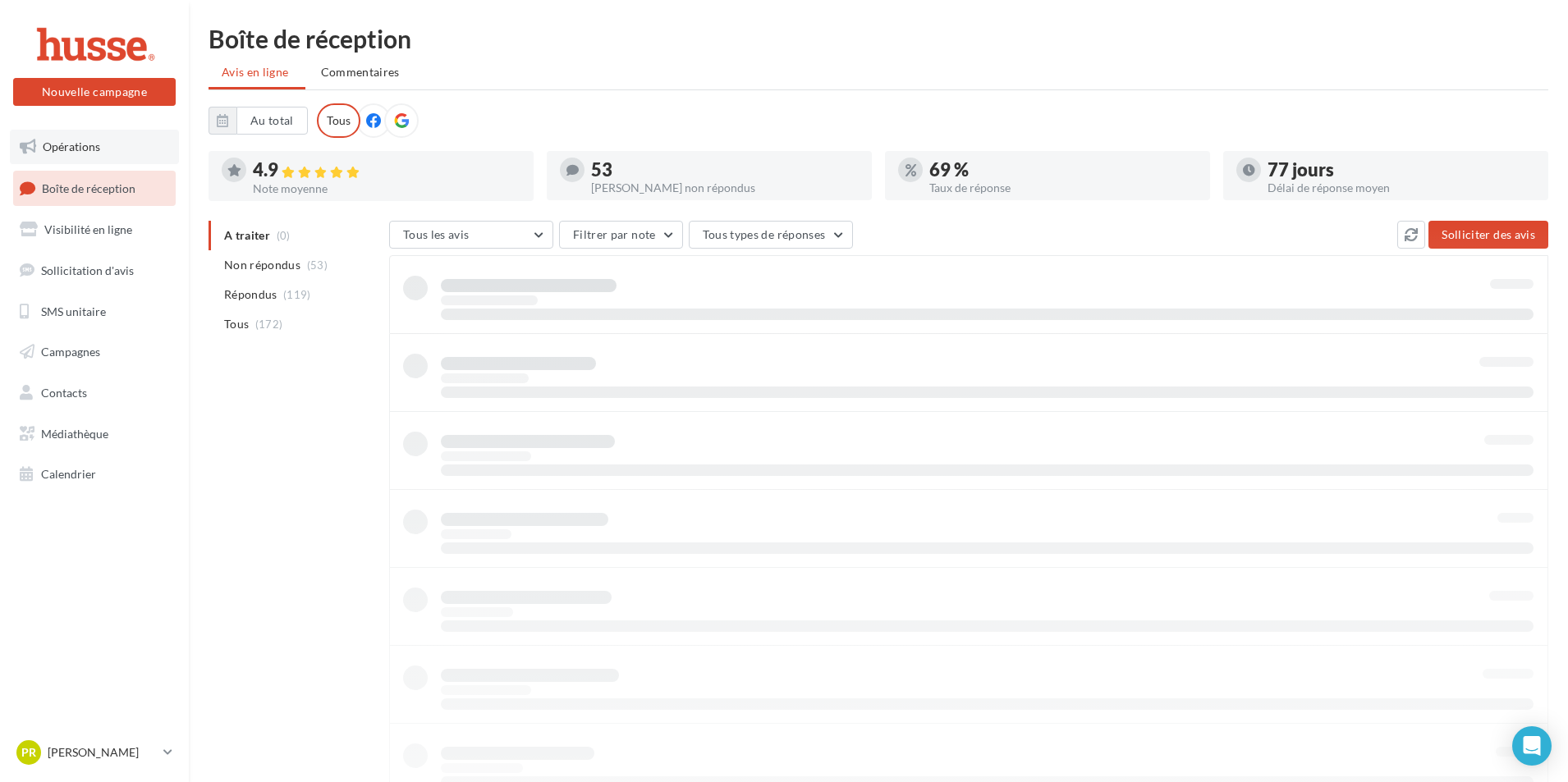
click at [105, 154] on link "Opérations" at bounding box center [94, 146] width 169 height 35
